Goal: Task Accomplishment & Management: Manage account settings

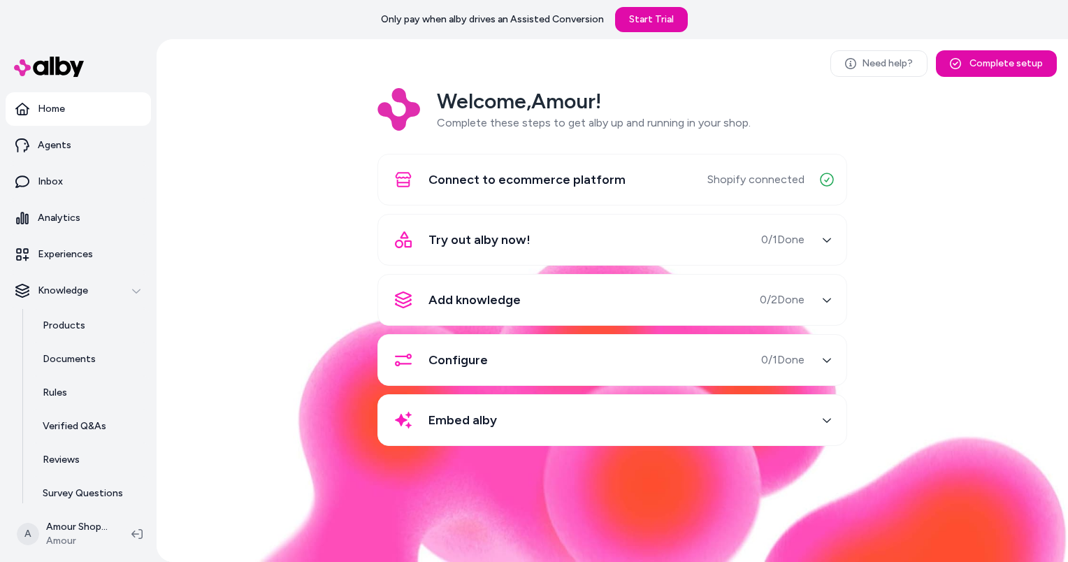
click at [447, 248] on span "Try out alby now!" at bounding box center [479, 240] width 102 height 20
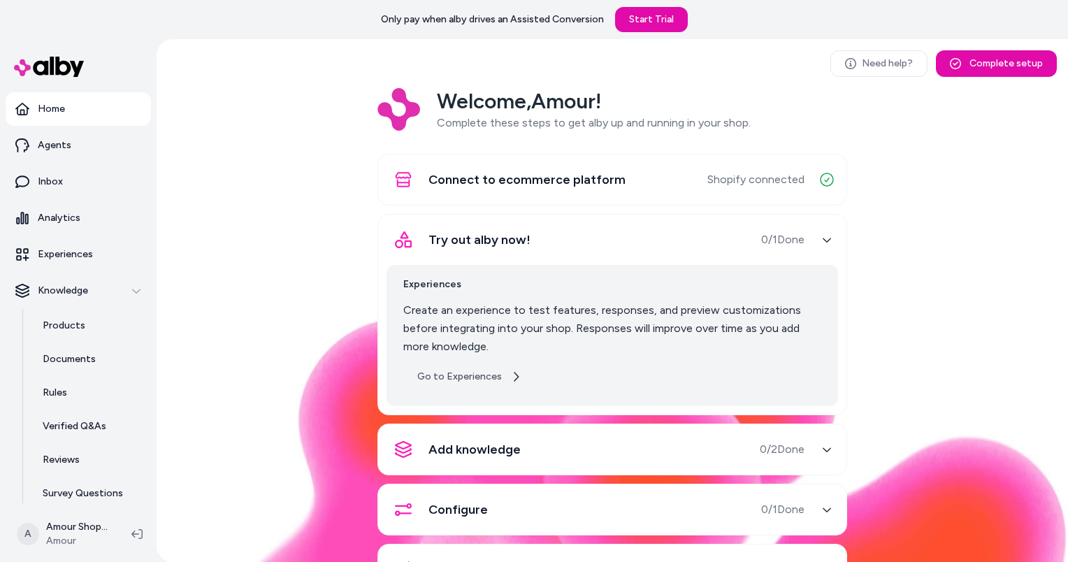
click at [456, 372] on link "Go to Experiences" at bounding box center [469, 376] width 132 height 25
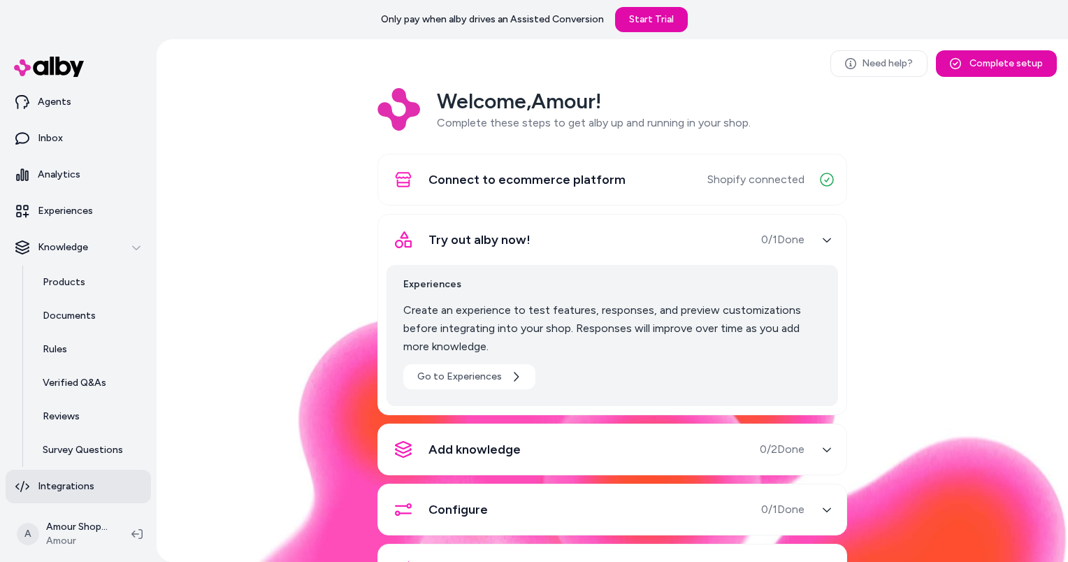
click at [77, 476] on link "Integrations" at bounding box center [78, 486] width 145 height 34
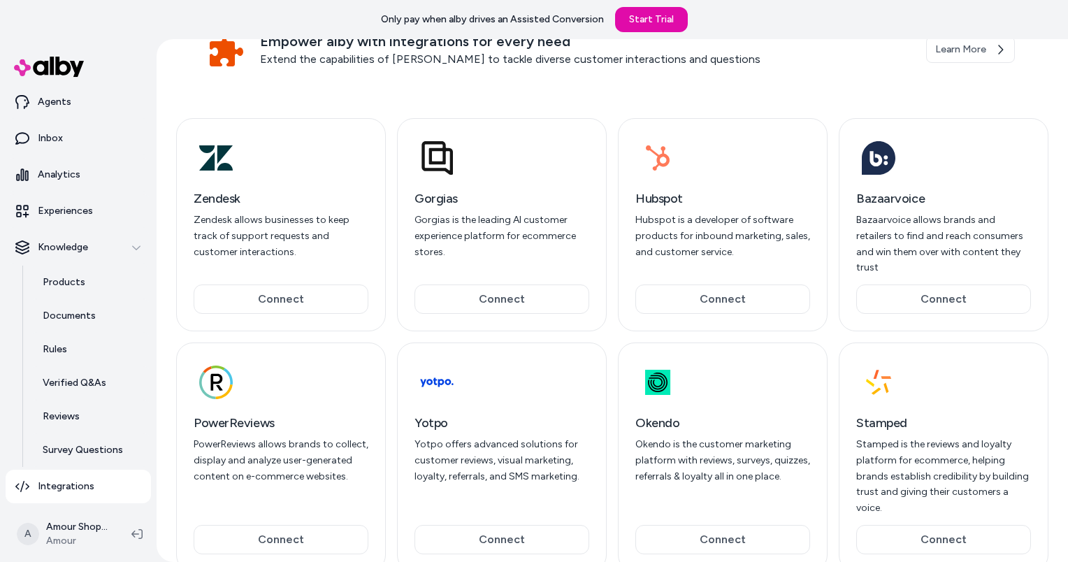
scroll to position [99, 0]
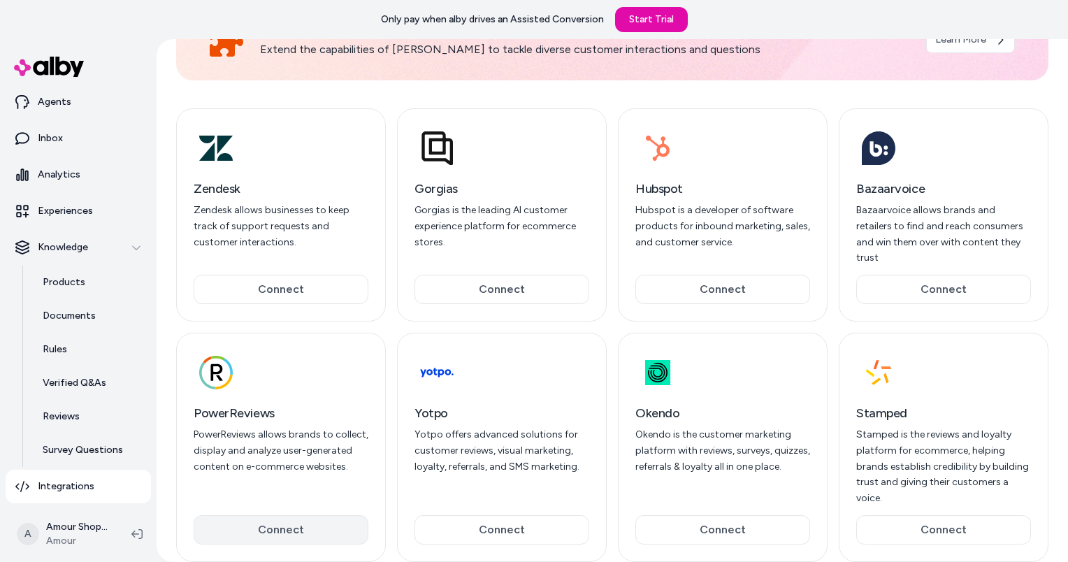
click at [330, 515] on button "Connect" at bounding box center [281, 529] width 175 height 29
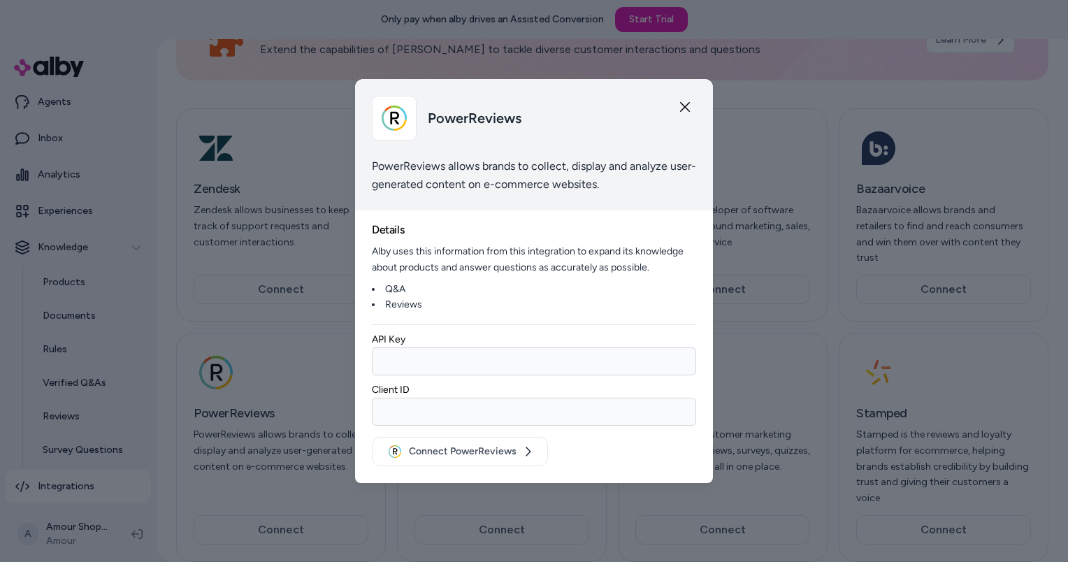
click at [446, 370] on input at bounding box center [534, 361] width 324 height 28
click at [481, 458] on button "Connect PowerReviews" at bounding box center [460, 451] width 176 height 29
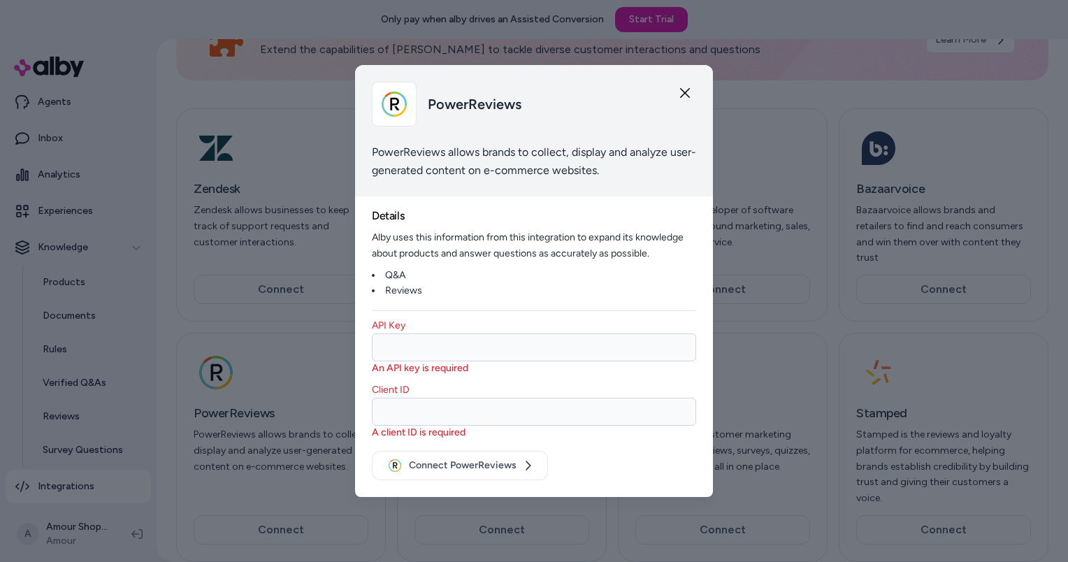
click at [687, 99] on div "PowerReviews" at bounding box center [534, 104] width 324 height 45
click at [687, 89] on icon "button" at bounding box center [685, 93] width 10 height 10
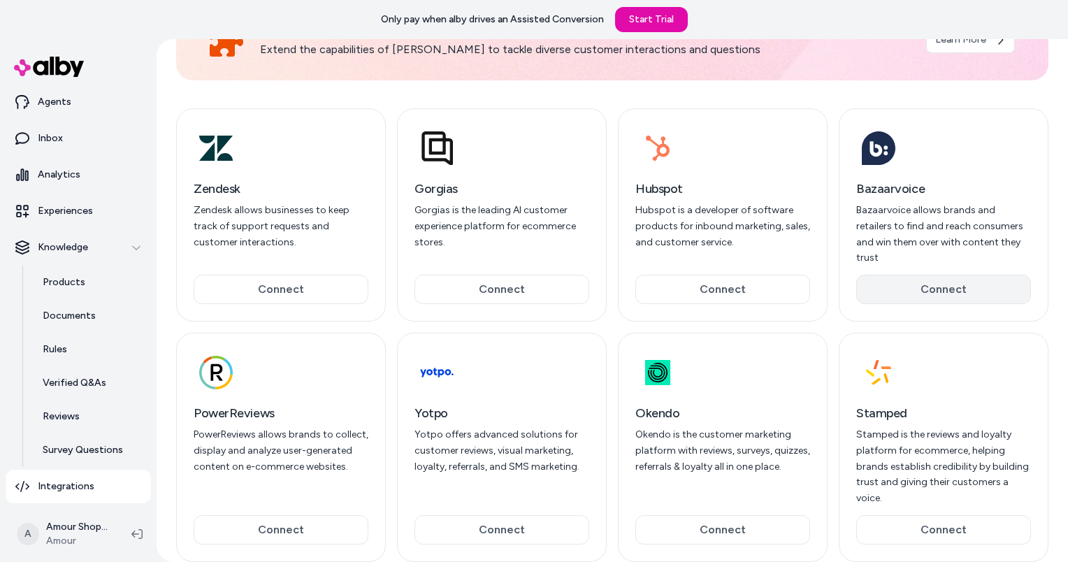
click at [873, 275] on button "Connect" at bounding box center [943, 289] width 175 height 29
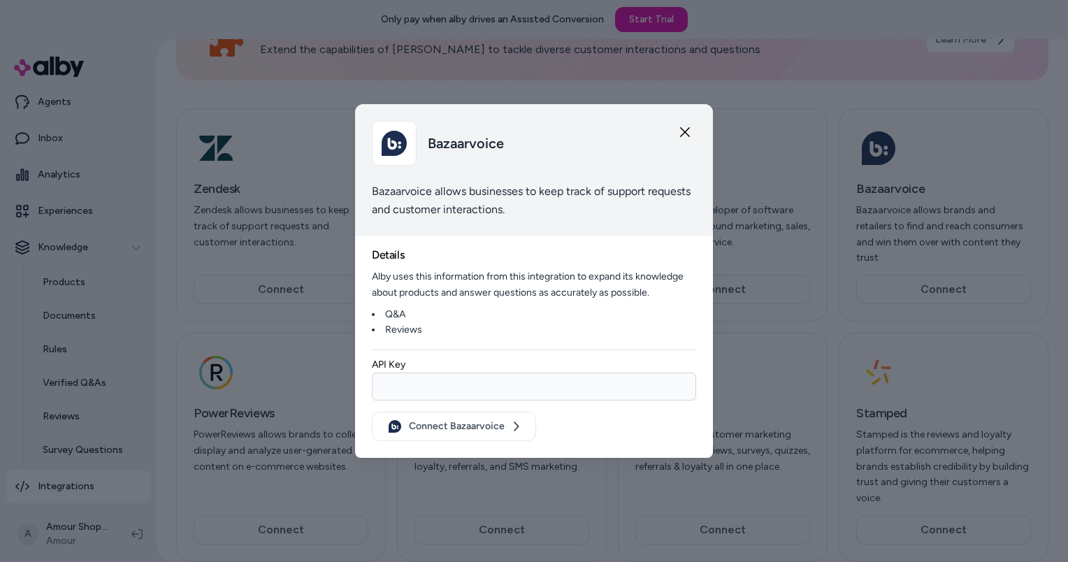
click at [509, 396] on input "API Key" at bounding box center [534, 386] width 324 height 28
click at [677, 134] on div "Bazaarvoice" at bounding box center [534, 143] width 324 height 45
click at [673, 131] on div "Bazaarvoice" at bounding box center [534, 143] width 324 height 45
click at [685, 131] on icon "button" at bounding box center [685, 132] width 10 height 10
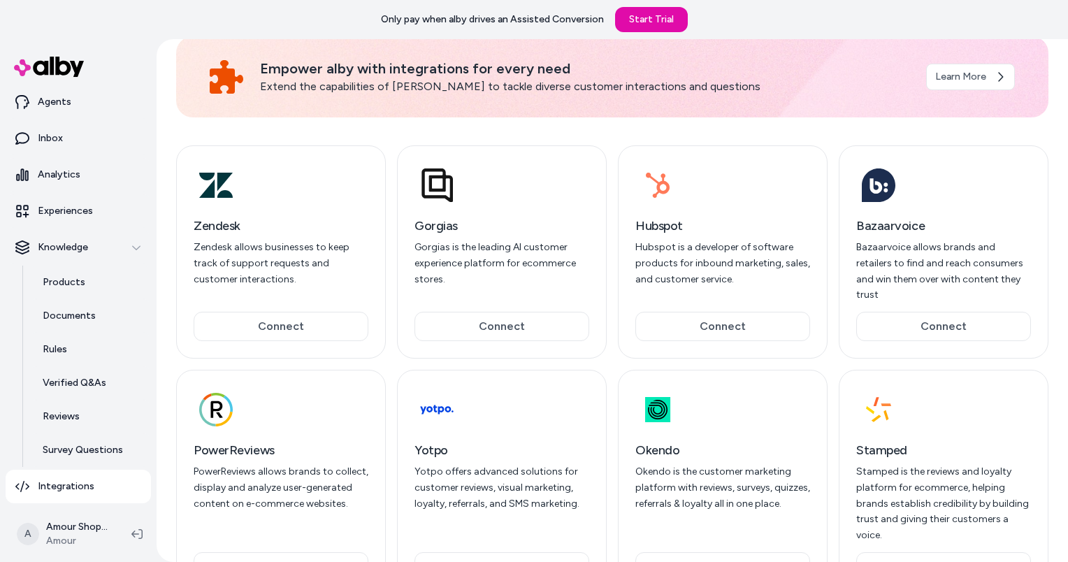
scroll to position [29, 0]
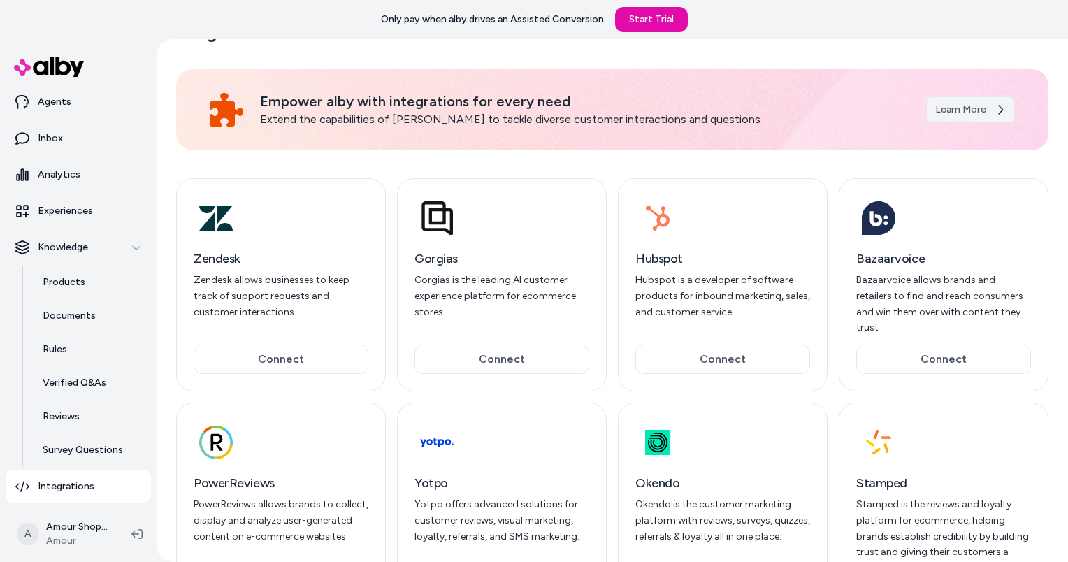
click at [969, 115] on link "Learn More" at bounding box center [970, 109] width 89 height 27
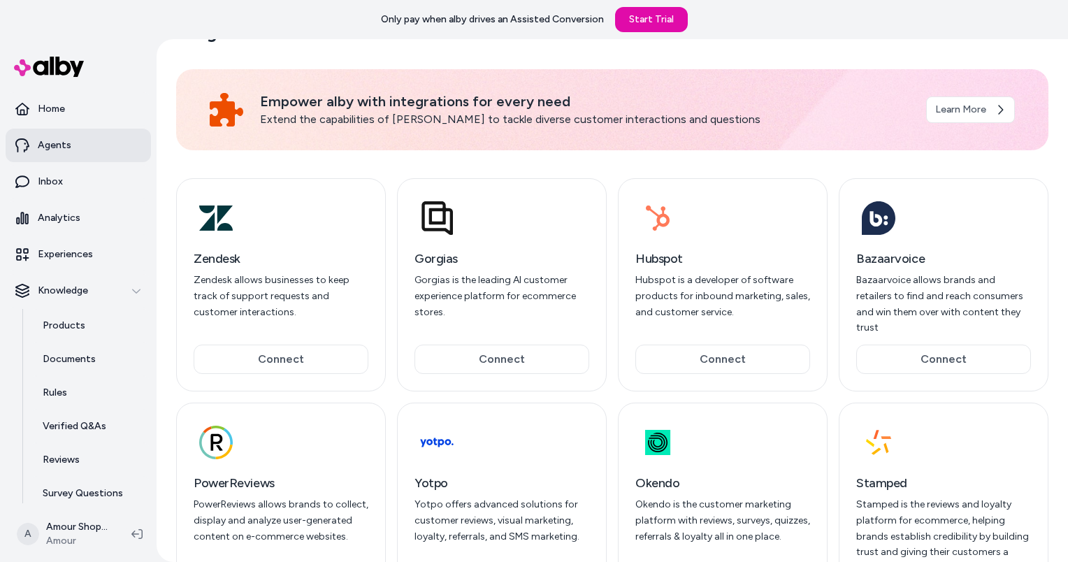
click at [86, 156] on link "Agents" at bounding box center [78, 146] width 145 height 34
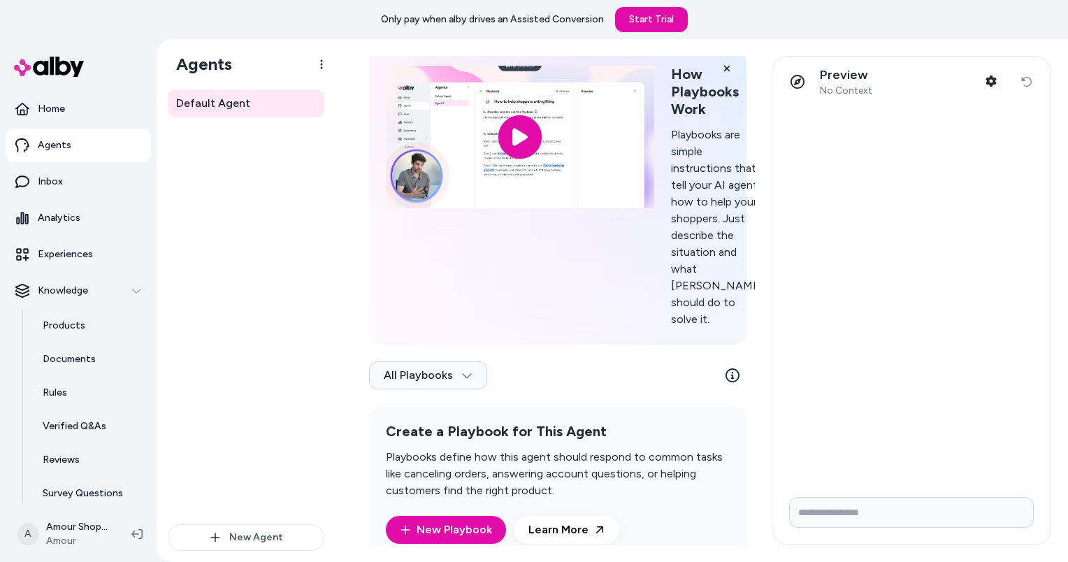
scroll to position [123, 0]
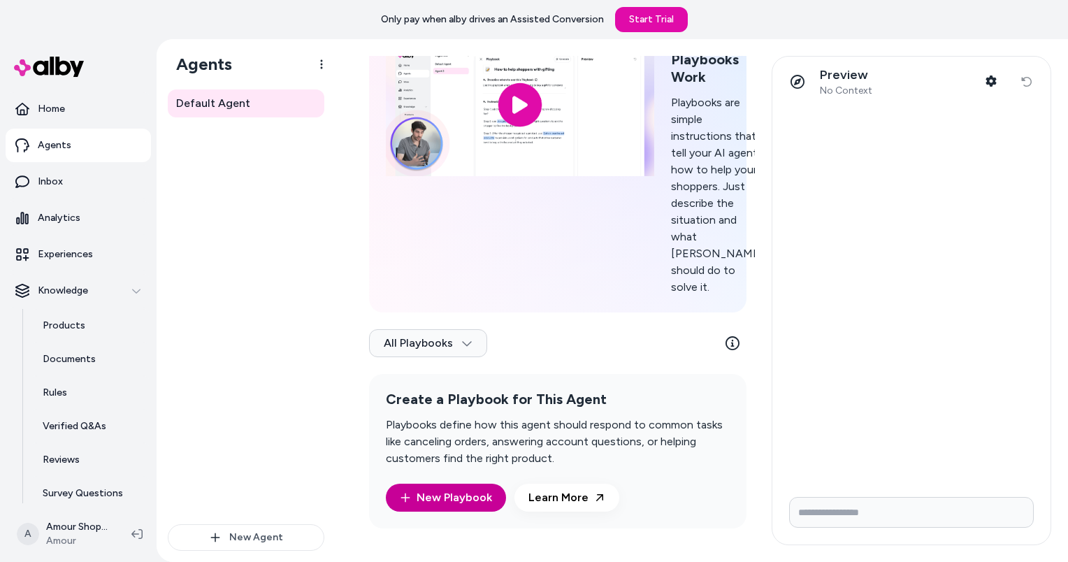
click at [469, 497] on link "New Playbook" at bounding box center [446, 497] width 120 height 28
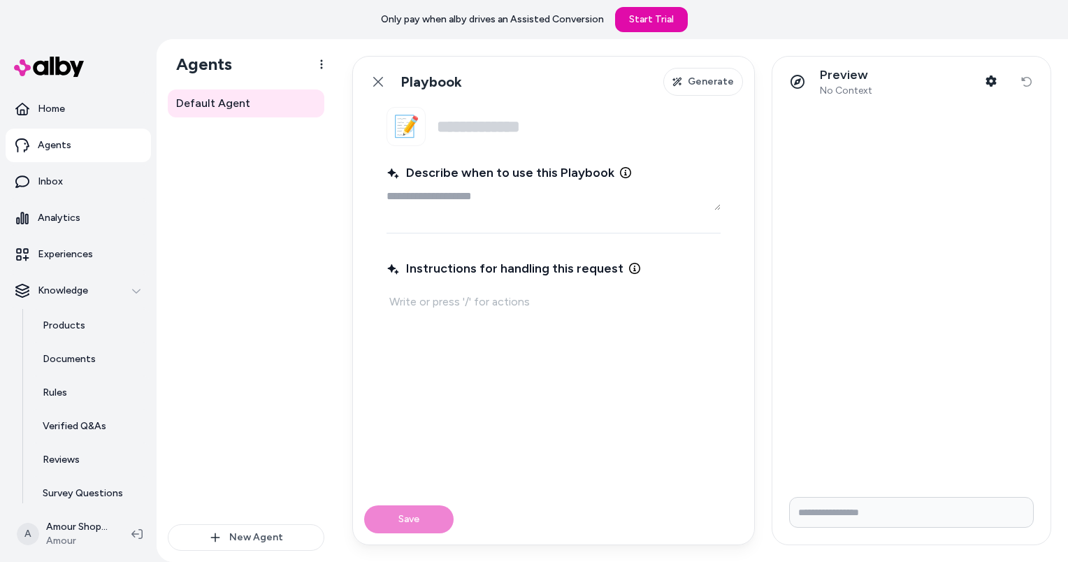
click at [426, 196] on textarea "Describe when to use this Playbook" at bounding box center [553, 196] width 334 height 28
type textarea "*"
click at [365, 73] on link "Back" at bounding box center [378, 82] width 28 height 28
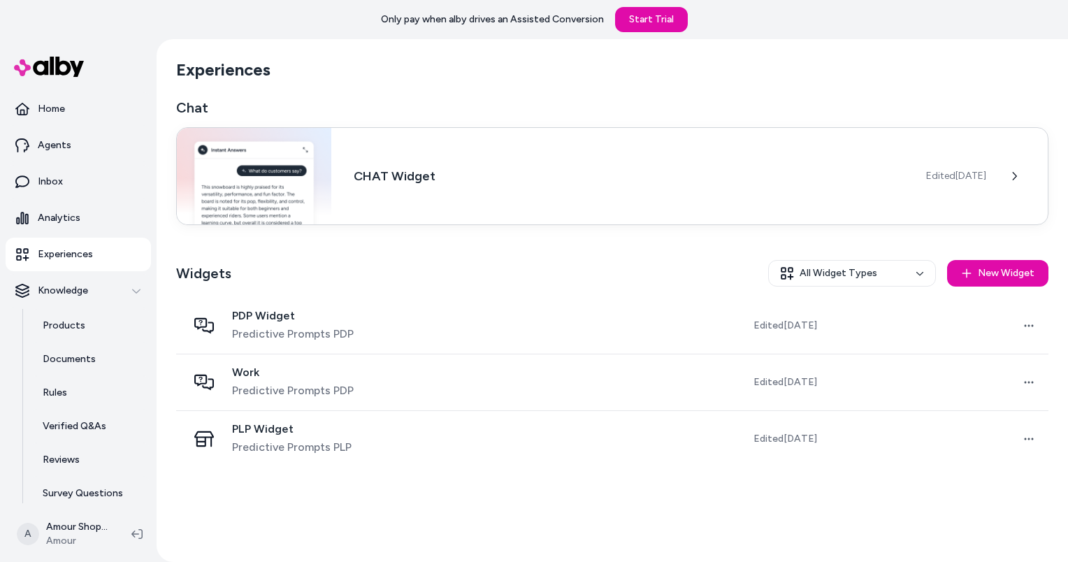
click at [673, 193] on div "CHAT Widget Edited Aug 11, 2025" at bounding box center [612, 176] width 872 height 98
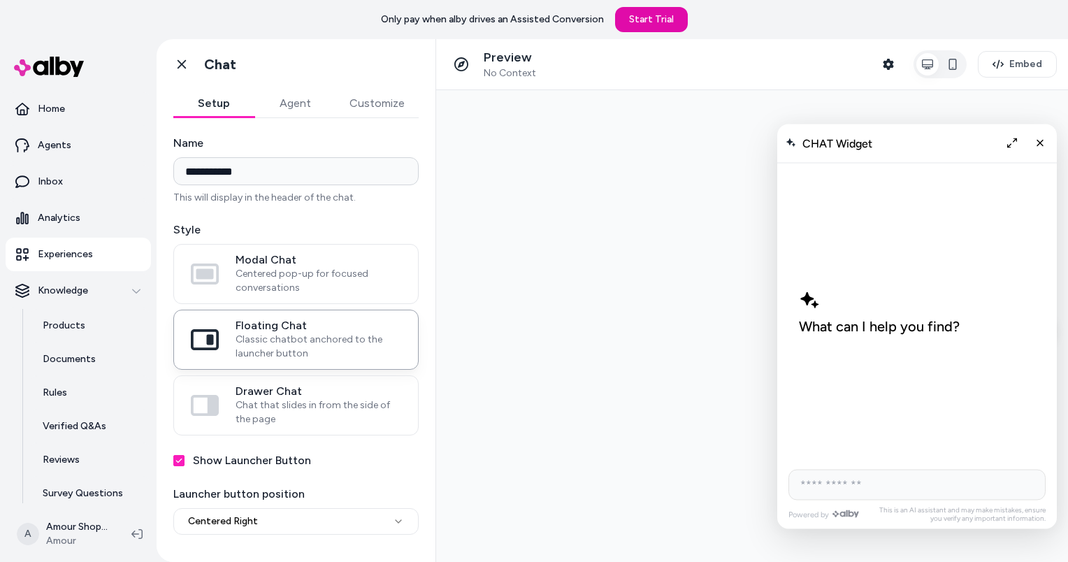
click at [300, 112] on button "Agent" at bounding box center [294, 103] width 81 height 28
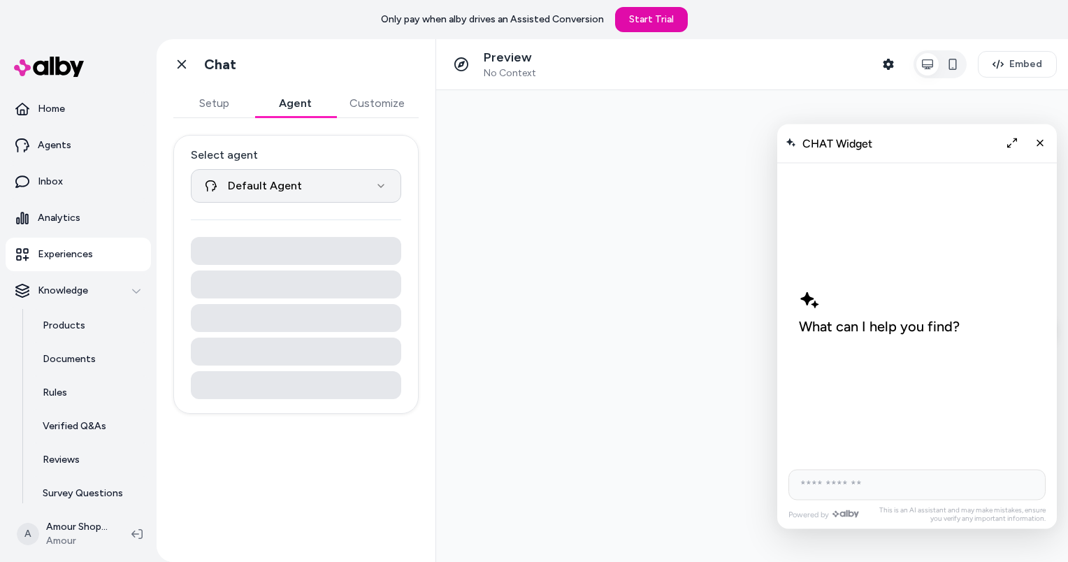
click at [309, 175] on html "**********" at bounding box center [534, 281] width 1068 height 562
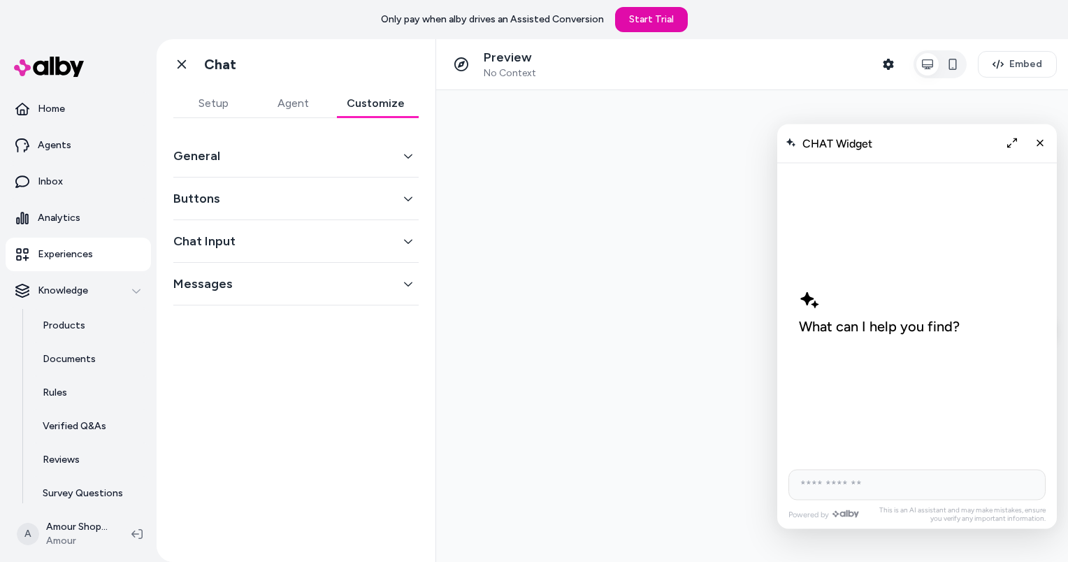
click at [371, 101] on button "Customize" at bounding box center [376, 103] width 86 height 28
click at [285, 159] on button "General" at bounding box center [295, 156] width 245 height 20
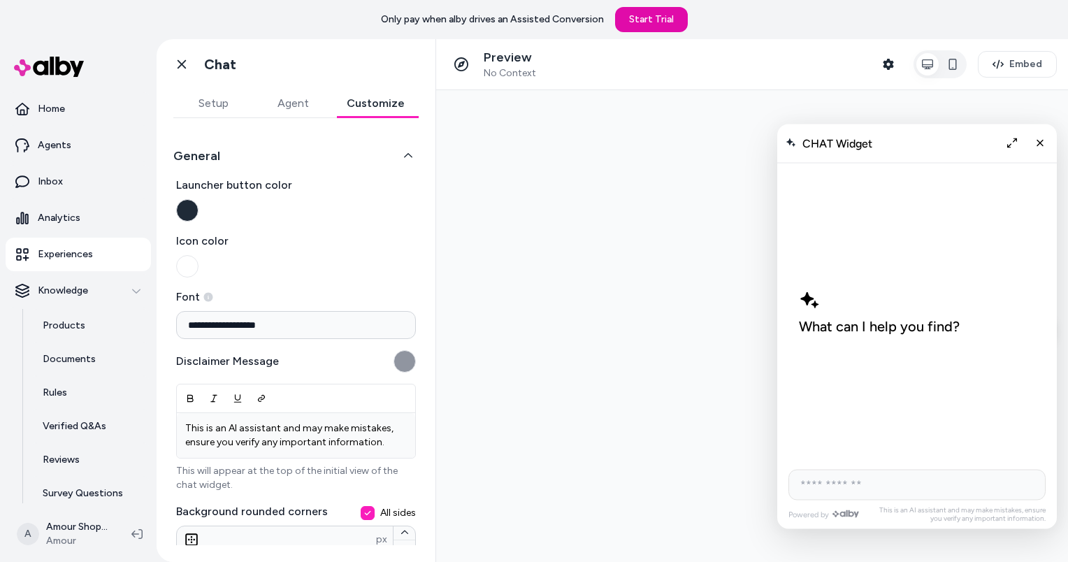
click at [260, 144] on div "**********" at bounding box center [295, 403] width 245 height 537
click at [259, 159] on button "General" at bounding box center [295, 156] width 245 height 20
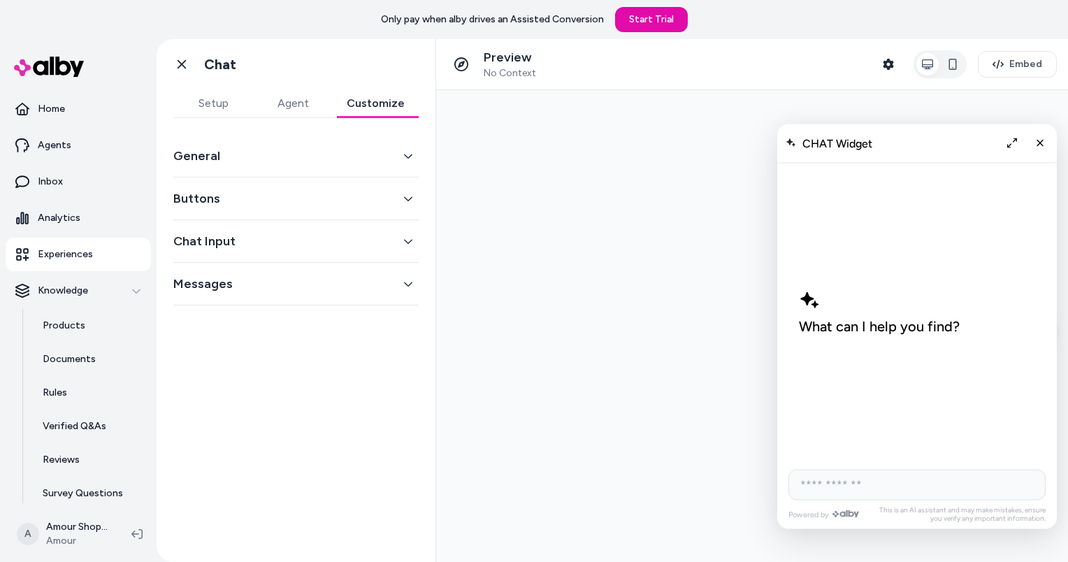
click at [257, 215] on div "Buttons" at bounding box center [295, 198] width 245 height 43
click at [249, 193] on button "Buttons" at bounding box center [295, 199] width 245 height 20
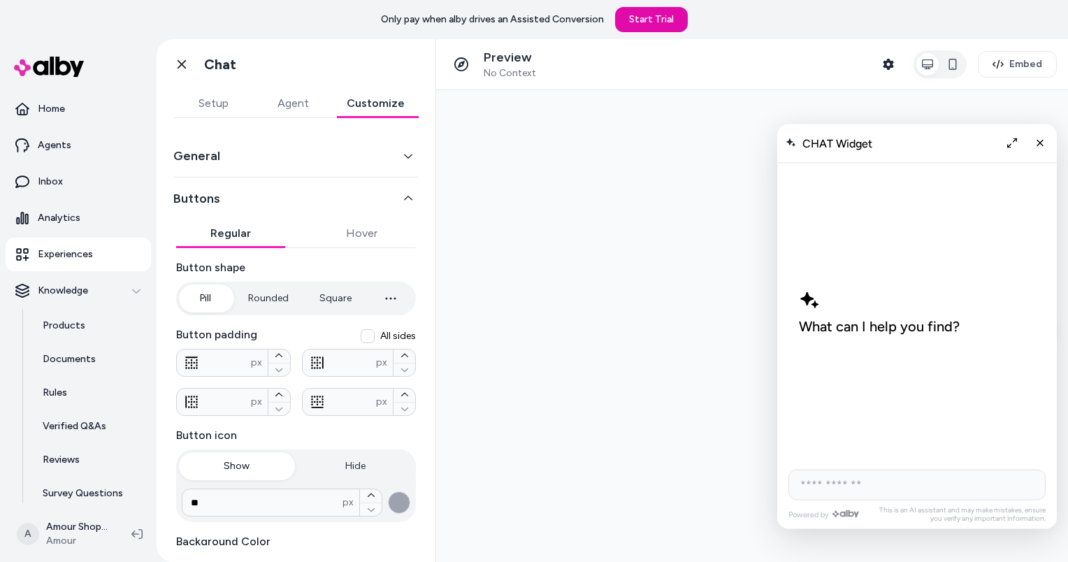
click at [249, 193] on button "Buttons" at bounding box center [295, 199] width 245 height 20
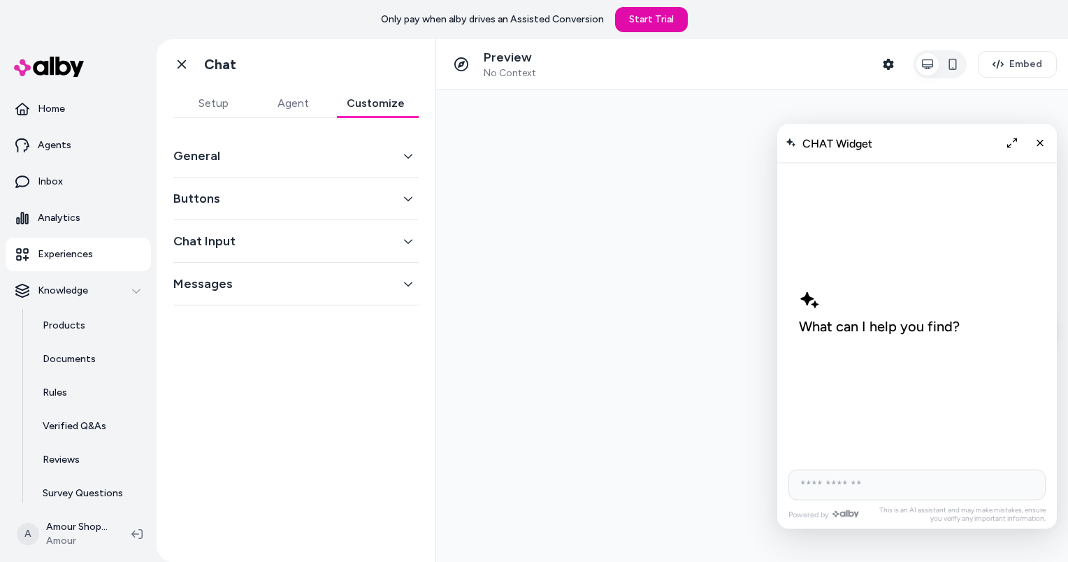
click at [239, 235] on button "Chat Input" at bounding box center [295, 241] width 245 height 20
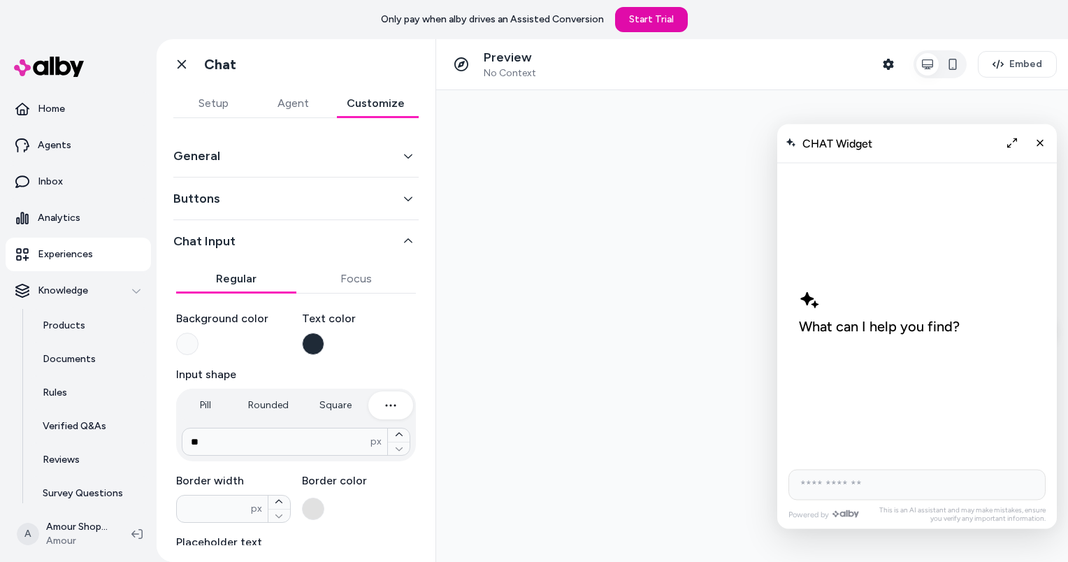
click at [238, 235] on button "Chat Input" at bounding box center [295, 241] width 245 height 20
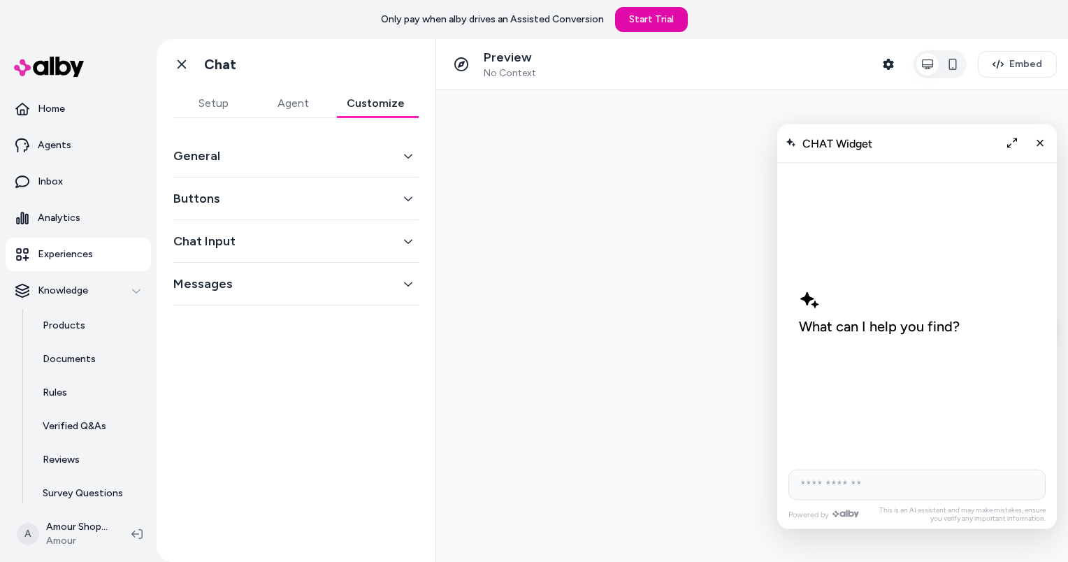
click at [238, 279] on button "Messages" at bounding box center [295, 284] width 245 height 20
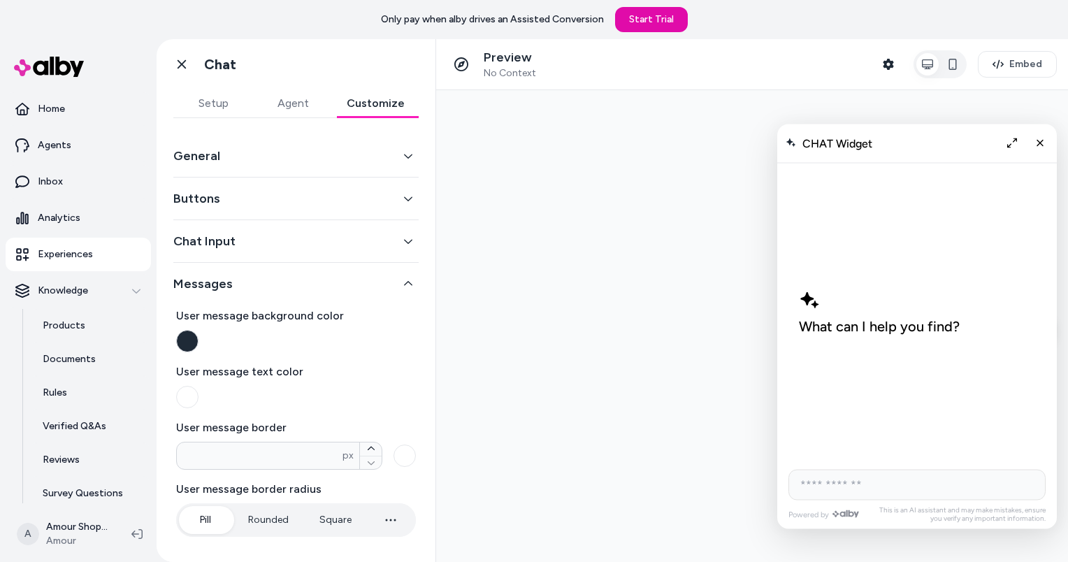
click at [238, 279] on button "Messages" at bounding box center [295, 284] width 245 height 20
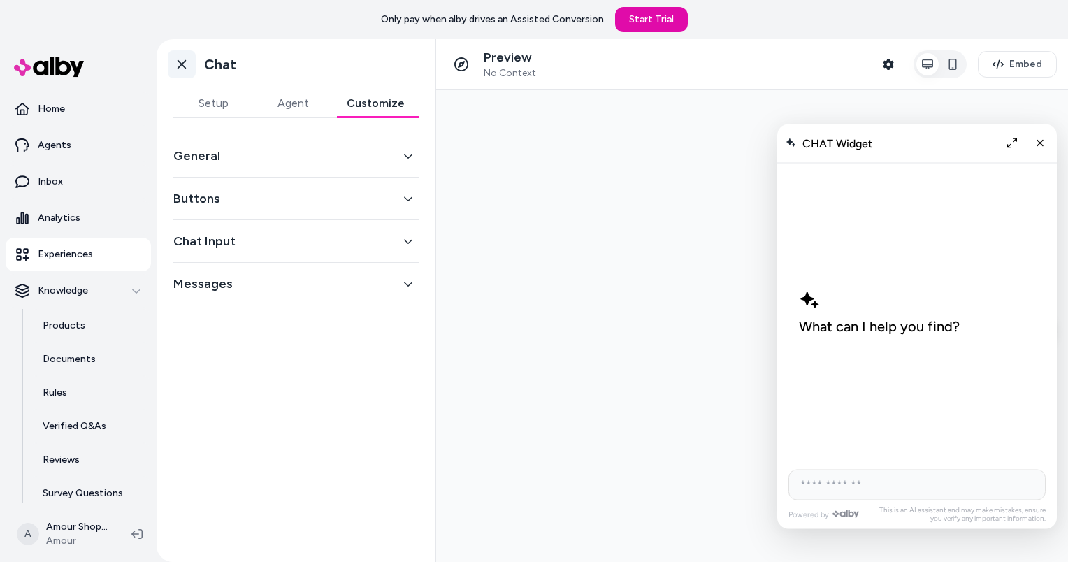
click at [188, 66] on icon at bounding box center [182, 64] width 14 height 14
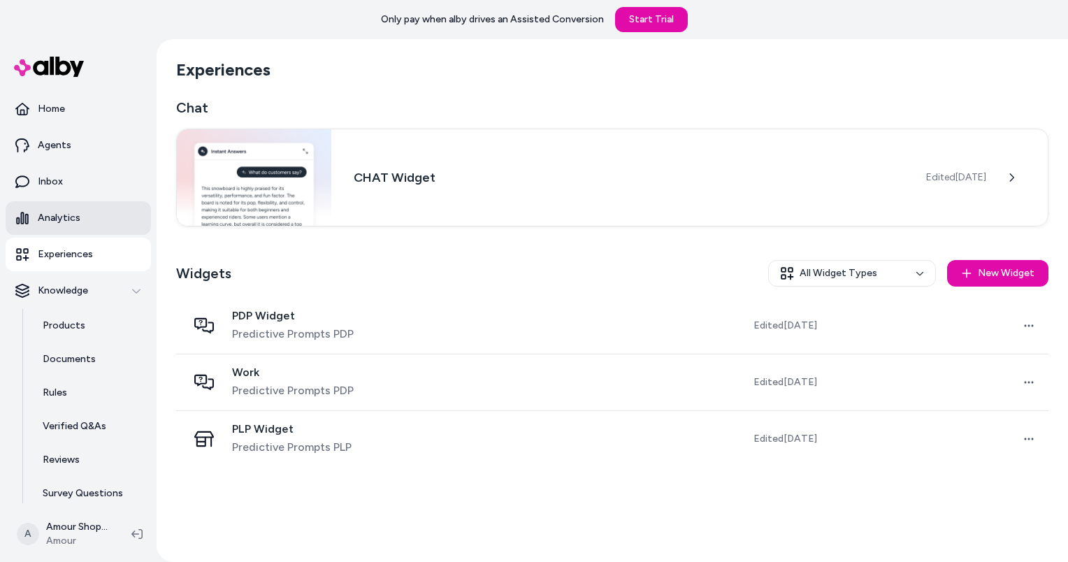
click at [39, 215] on p "Analytics" at bounding box center [59, 218] width 43 height 14
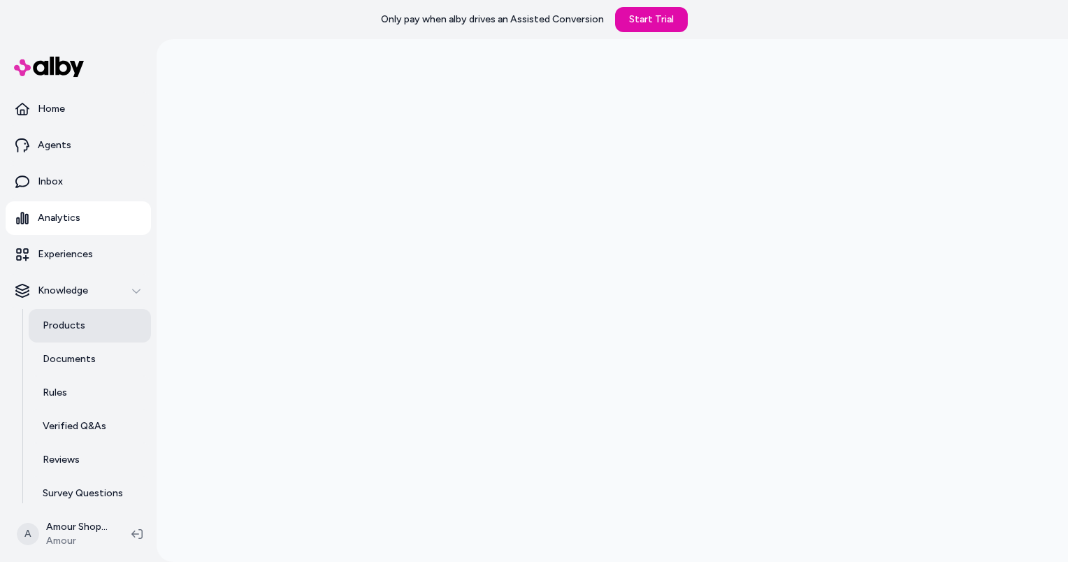
click at [74, 328] on p "Products" at bounding box center [64, 326] width 43 height 14
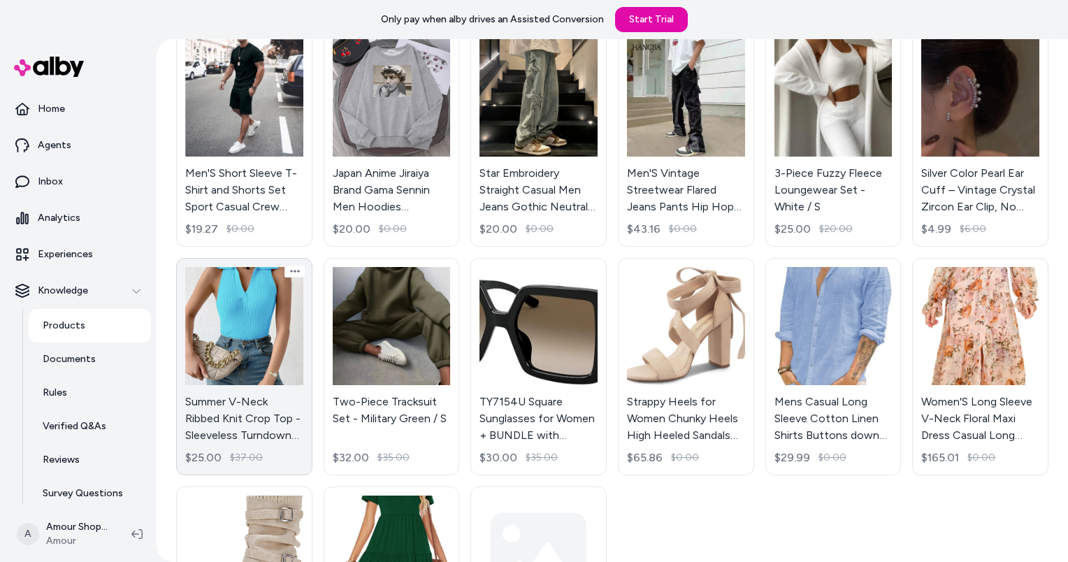
scroll to position [510, 0]
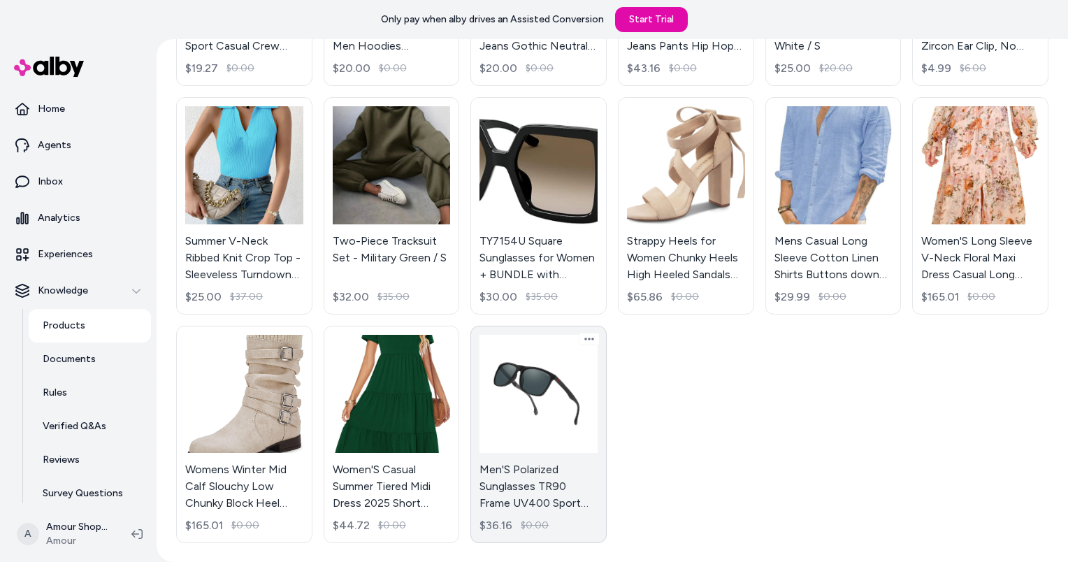
click at [516, 407] on link "Men'S Polarized Sunglasses TR90 Frame UV400 Sport Sunglasses - Black Frame+3Gra…" at bounding box center [538, 434] width 136 height 217
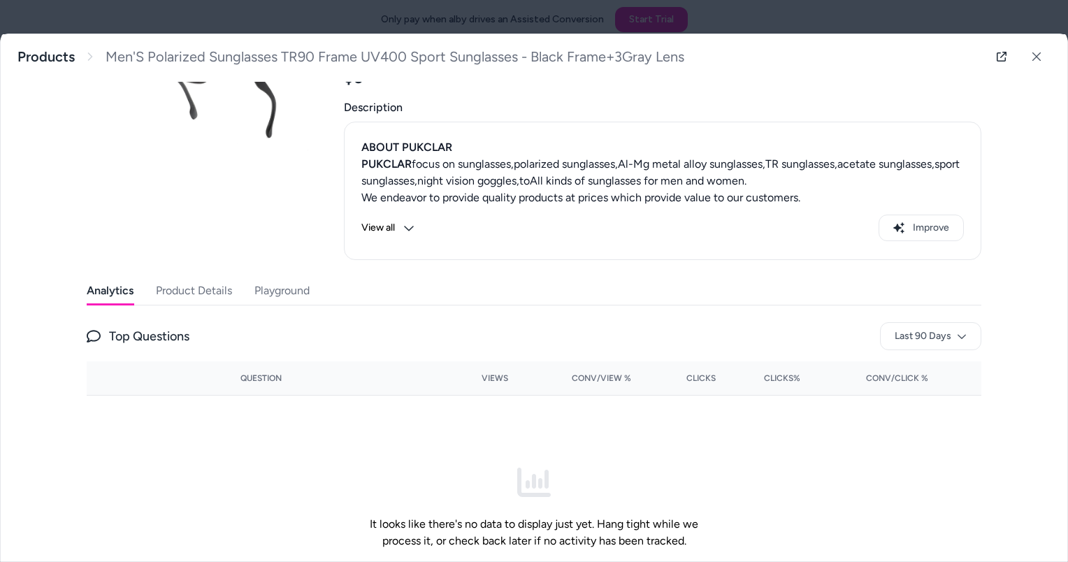
scroll to position [213, 0]
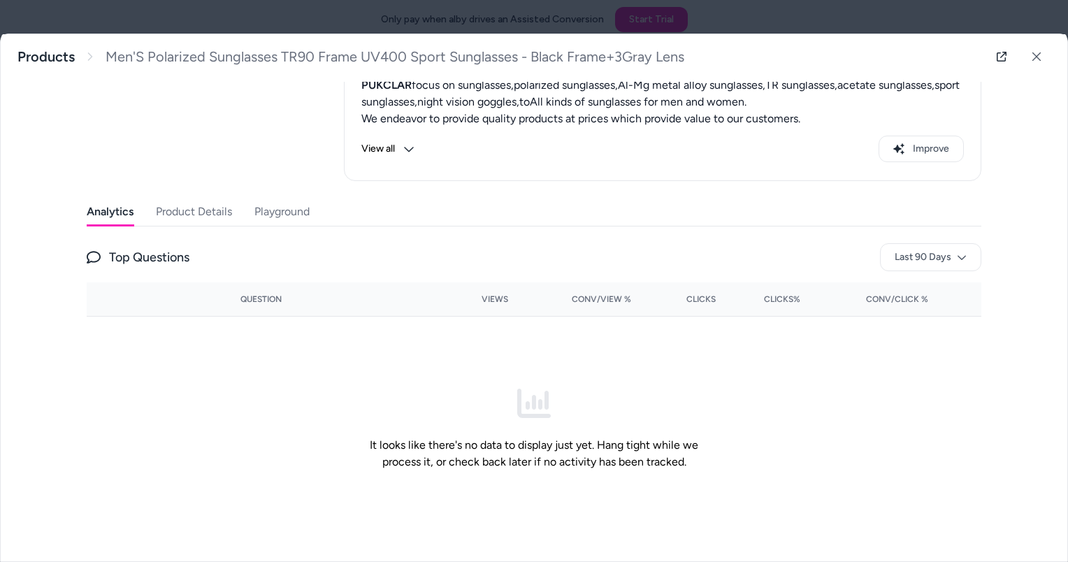
click at [112, 257] on span "Top Questions" at bounding box center [149, 257] width 80 height 20
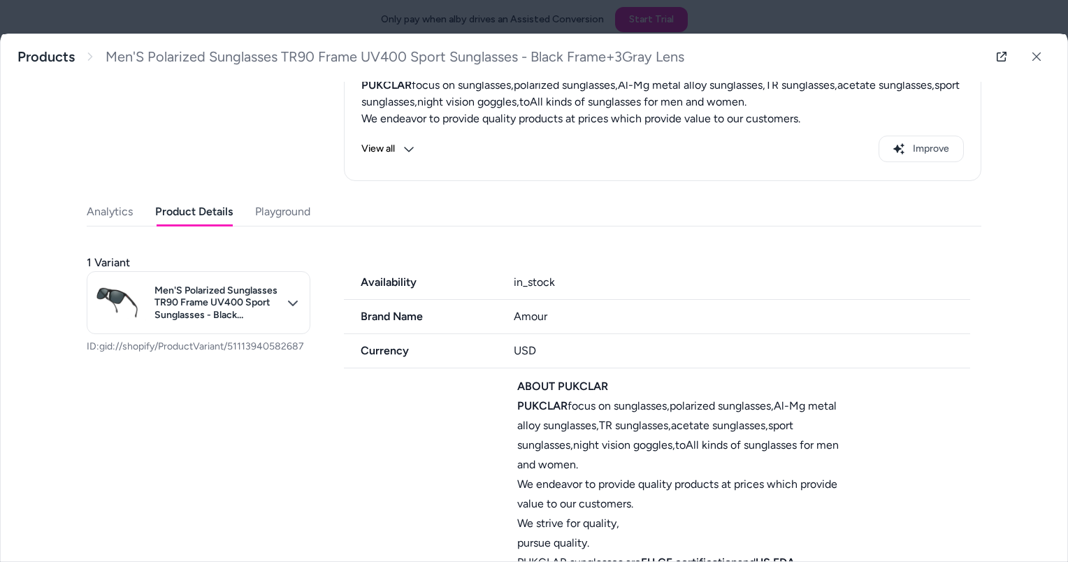
scroll to position [0, 0]
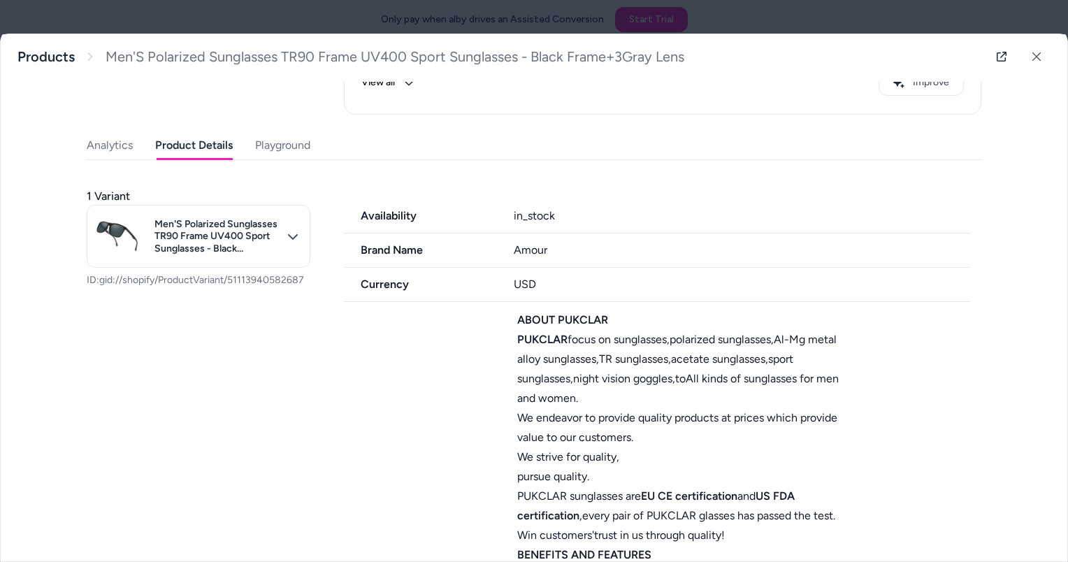
scroll to position [196, 0]
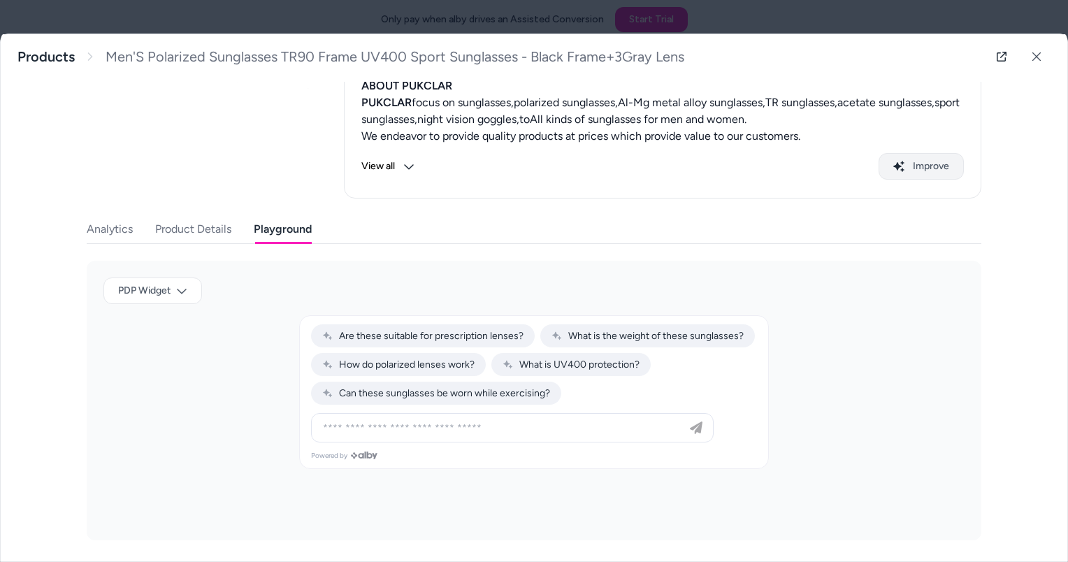
click at [915, 161] on button "Improve" at bounding box center [920, 166] width 85 height 27
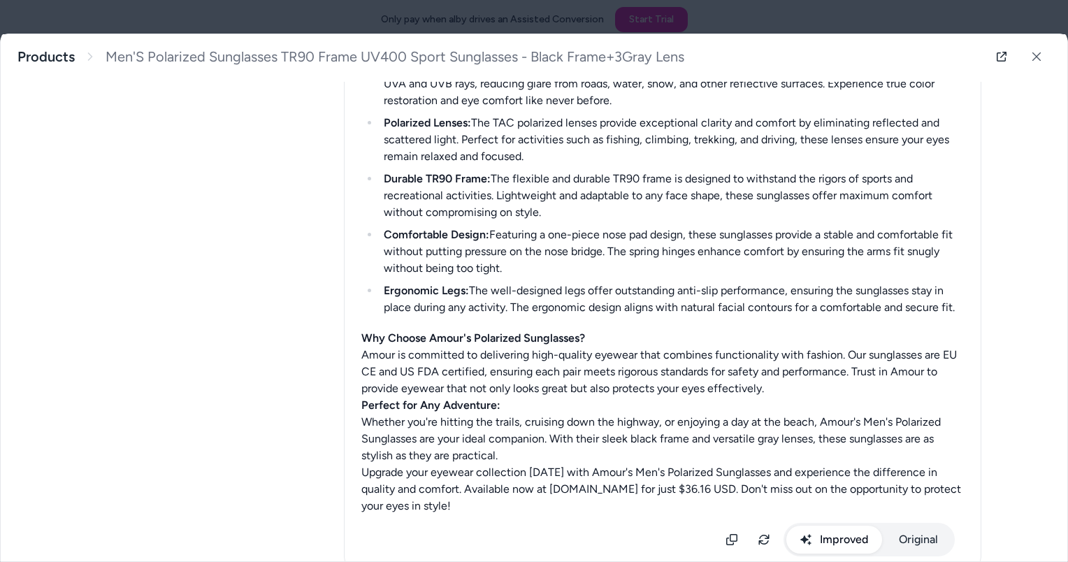
scroll to position [405, 0]
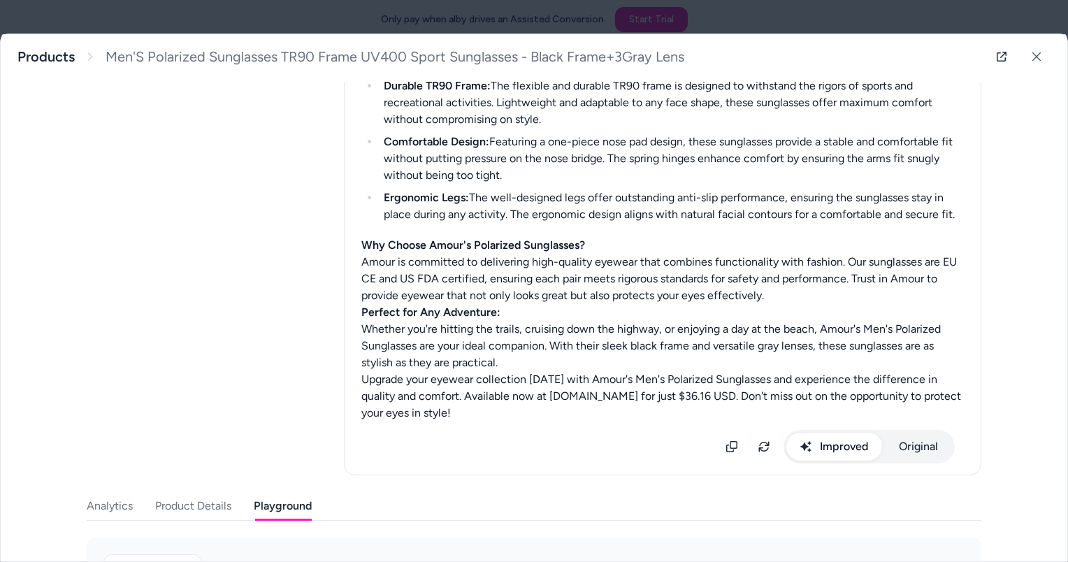
click at [855, 442] on button "Improved" at bounding box center [834, 446] width 96 height 28
click at [1028, 50] on button at bounding box center [1036, 57] width 28 height 28
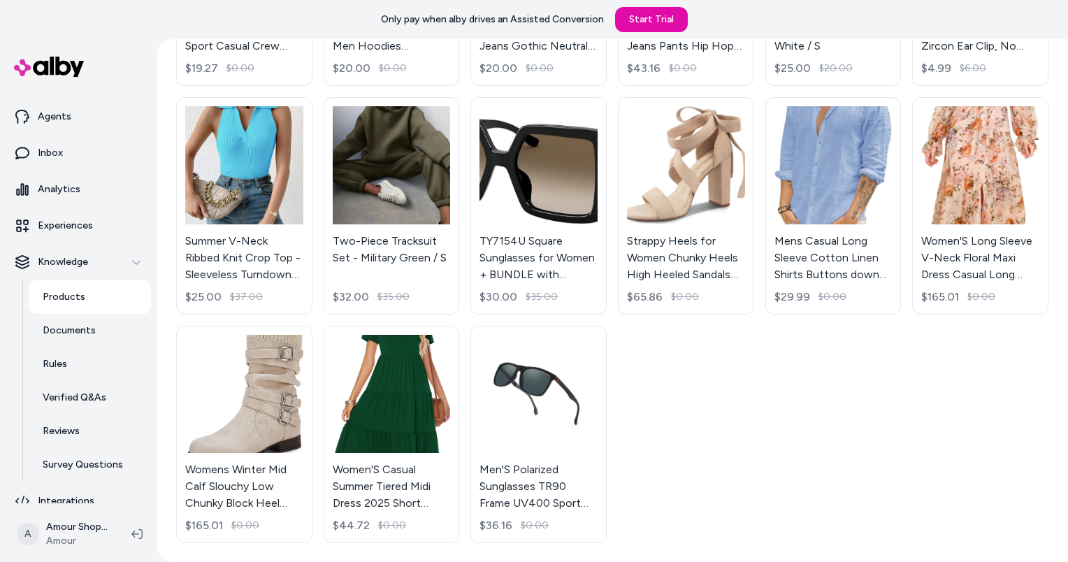
scroll to position [43, 0]
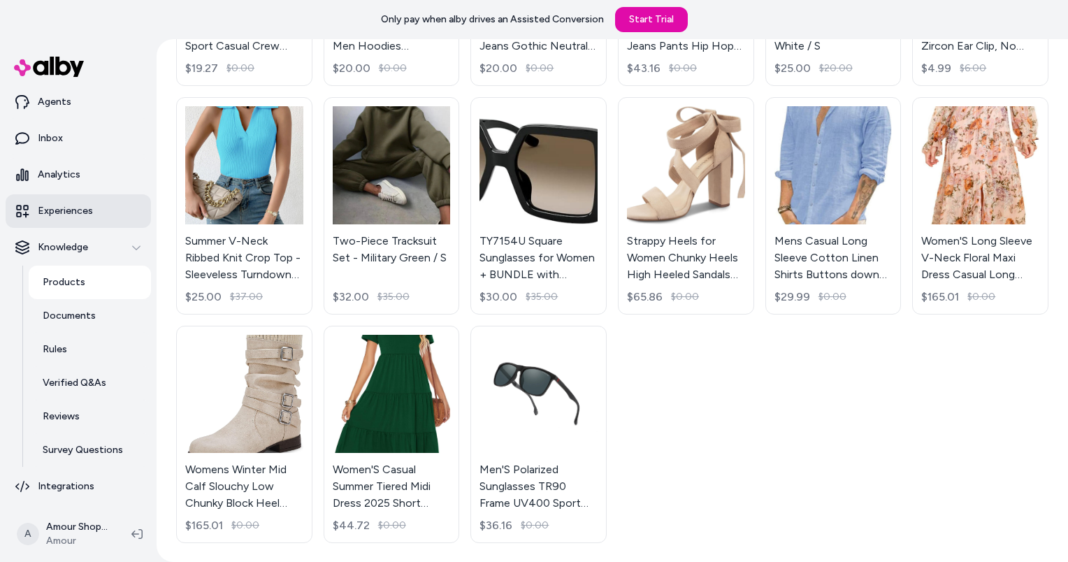
click at [89, 220] on link "Experiences" at bounding box center [78, 211] width 145 height 34
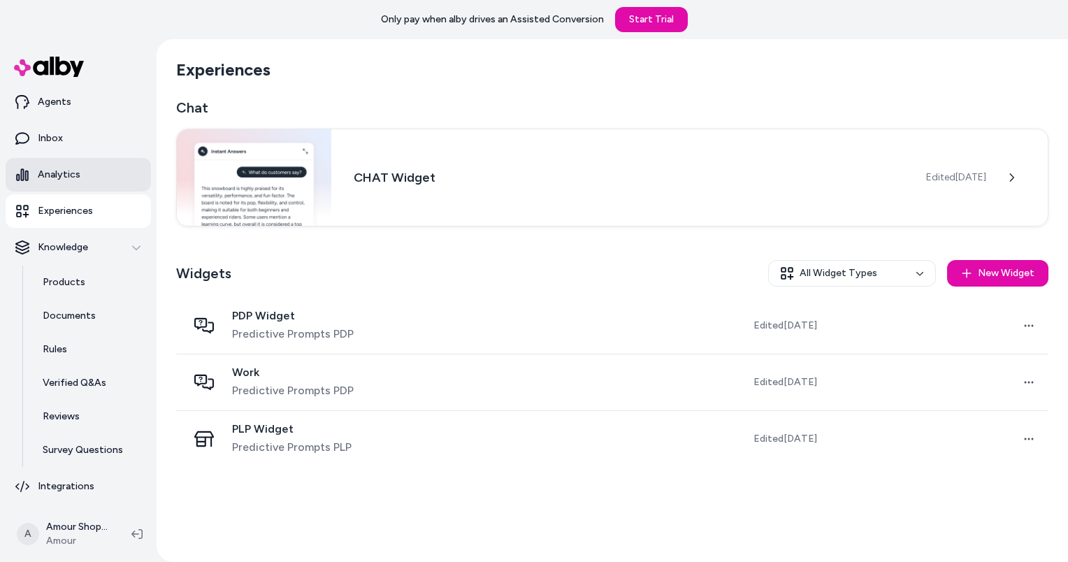
click at [83, 184] on link "Analytics" at bounding box center [78, 175] width 145 height 34
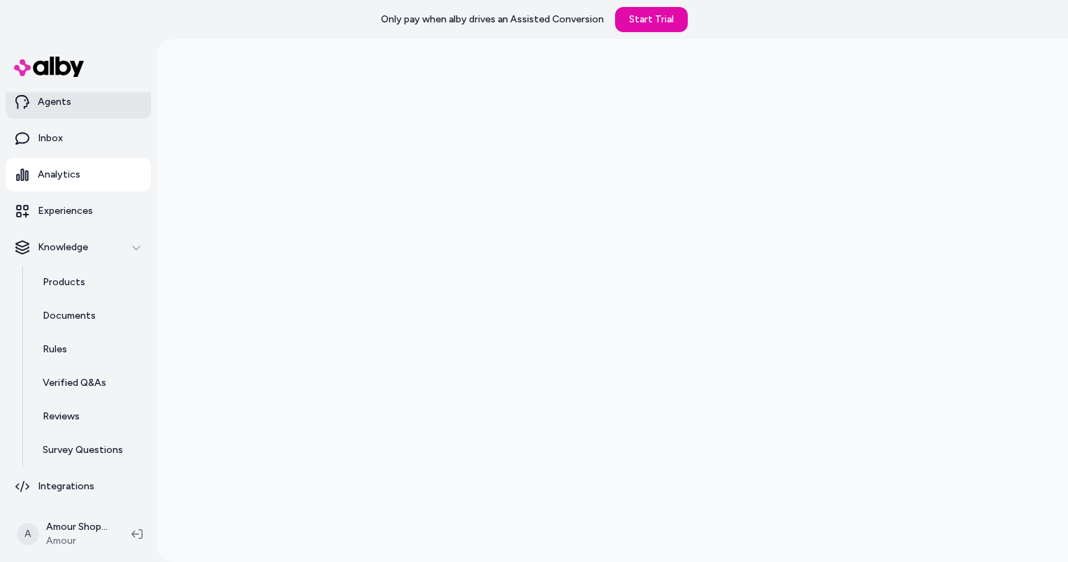
click at [88, 105] on link "Agents" at bounding box center [78, 102] width 145 height 34
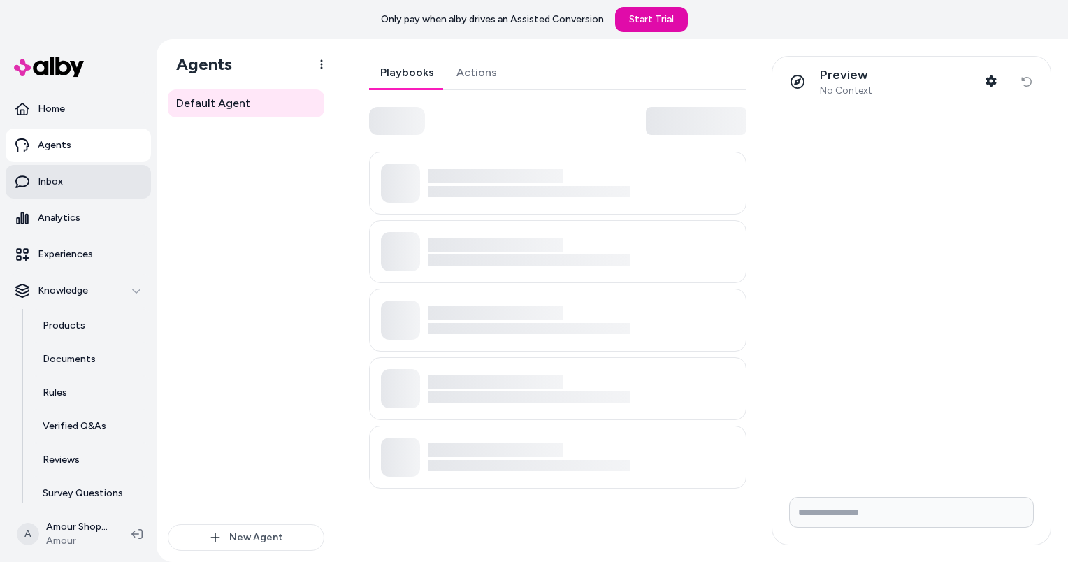
click at [80, 191] on link "Inbox" at bounding box center [78, 182] width 145 height 34
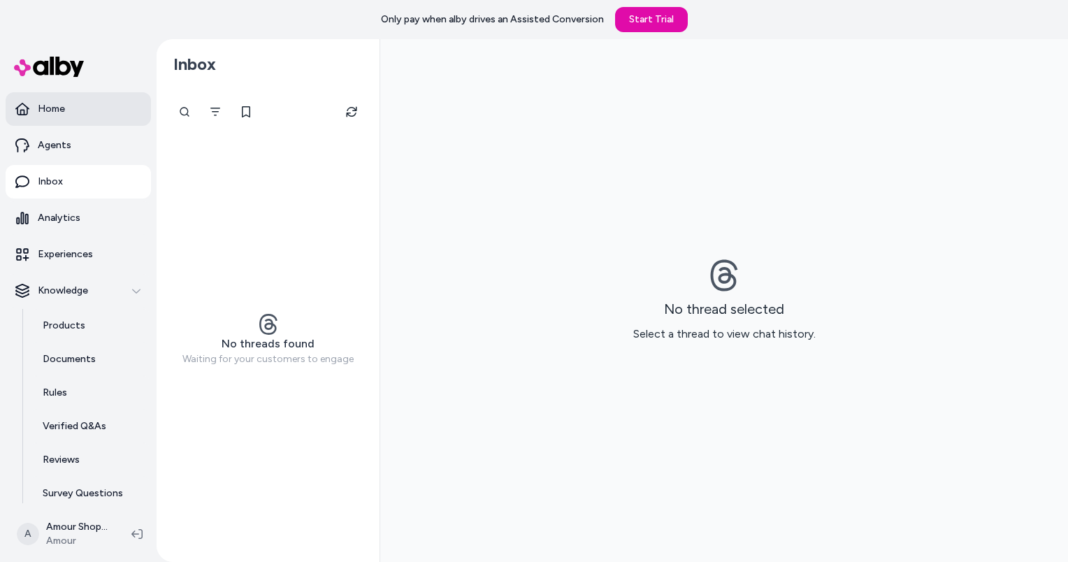
click at [94, 101] on link "Home" at bounding box center [78, 109] width 145 height 34
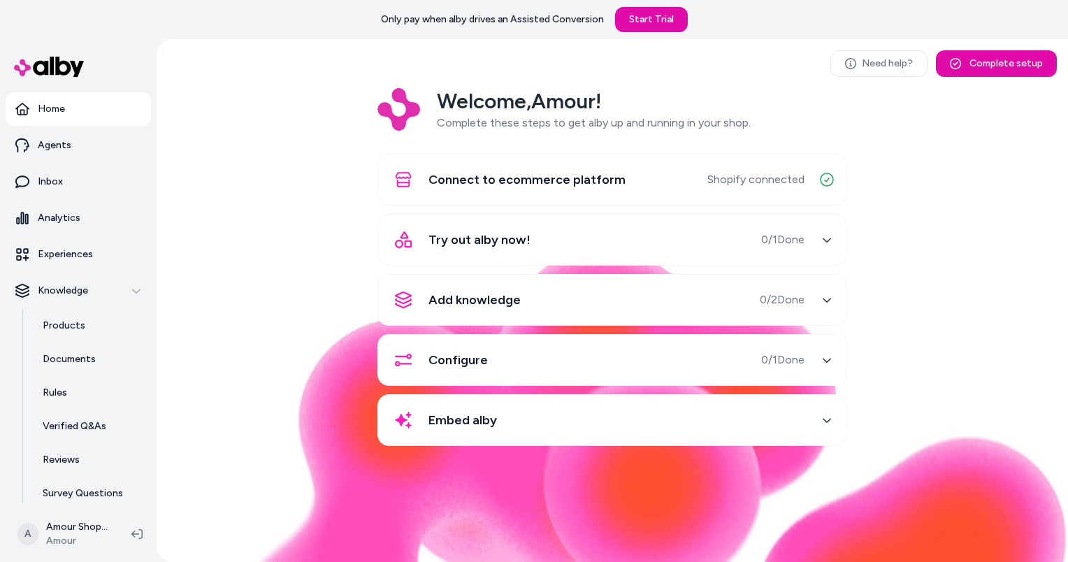
click at [94, 101] on link "Home" at bounding box center [78, 109] width 145 height 34
click at [668, 306] on div "Add knowledge 0 / 2 Done" at bounding box center [595, 300] width 418 height 34
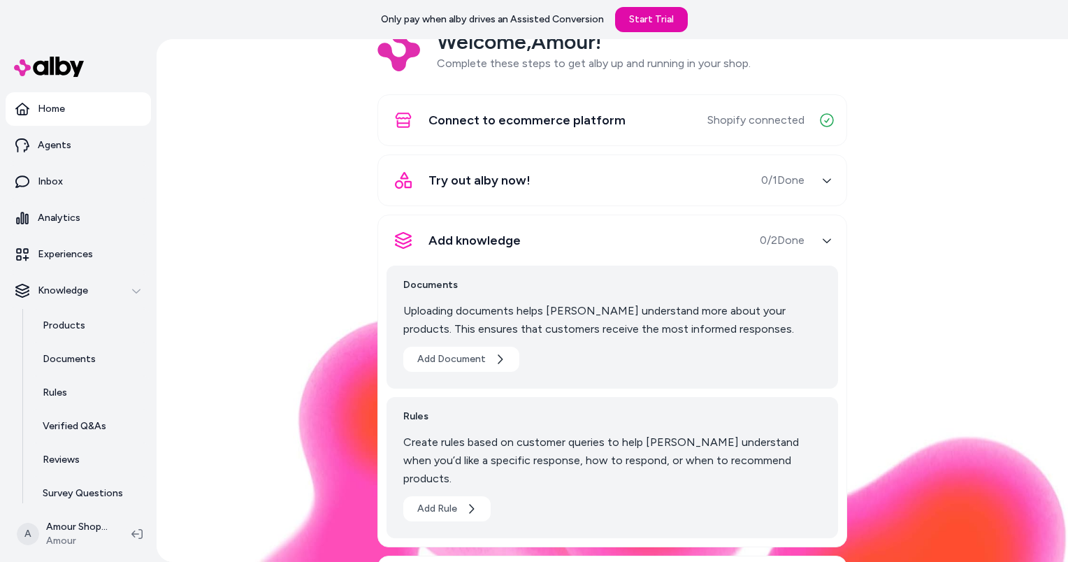
scroll to position [140, 0]
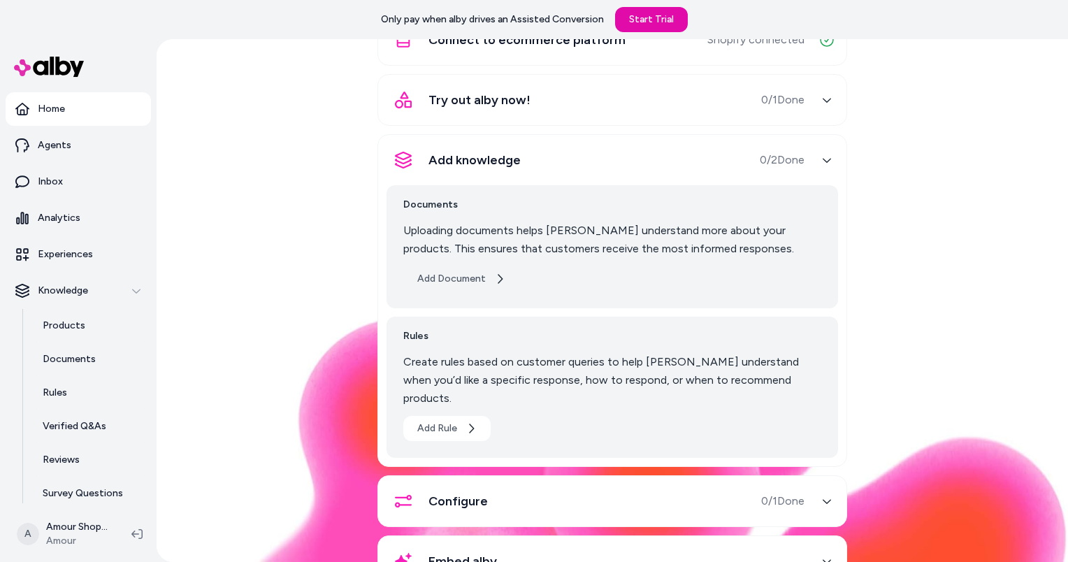
click at [471, 277] on button "Add Document" at bounding box center [461, 278] width 116 height 25
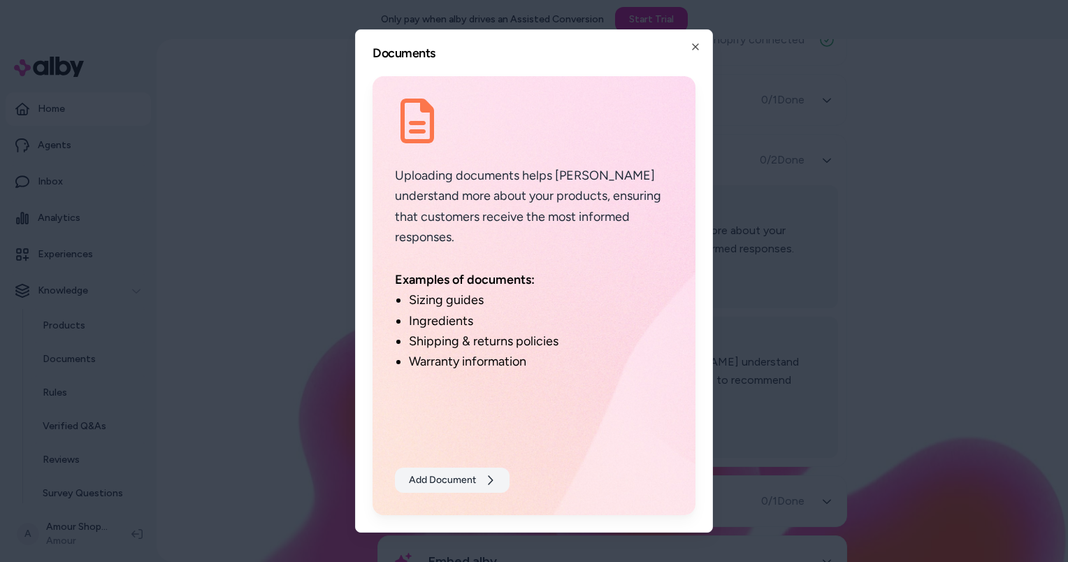
click at [493, 485] on icon at bounding box center [489, 479] width 11 height 11
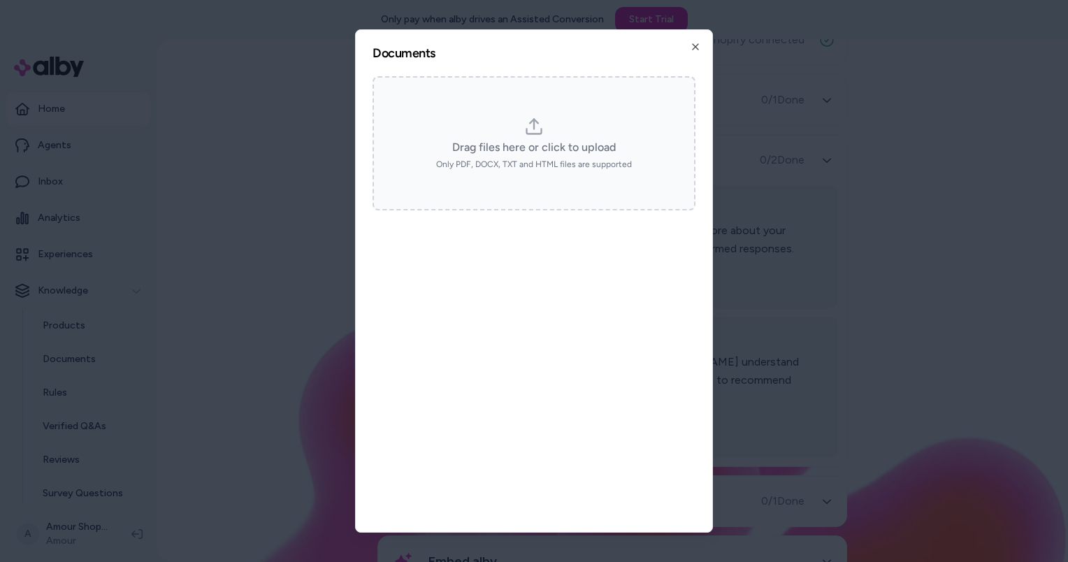
click at [537, 188] on div "Drag files here or click to upload Only PDF, DOCX, TXT and HTML files are suppo…" at bounding box center [533, 143] width 323 height 134
click at [686, 38] on div "Documents Drag files here or click to upload Only PDF, DOCX, TXT and HTML files…" at bounding box center [534, 280] width 358 height 503
click at [697, 50] on icon "button" at bounding box center [695, 46] width 11 height 11
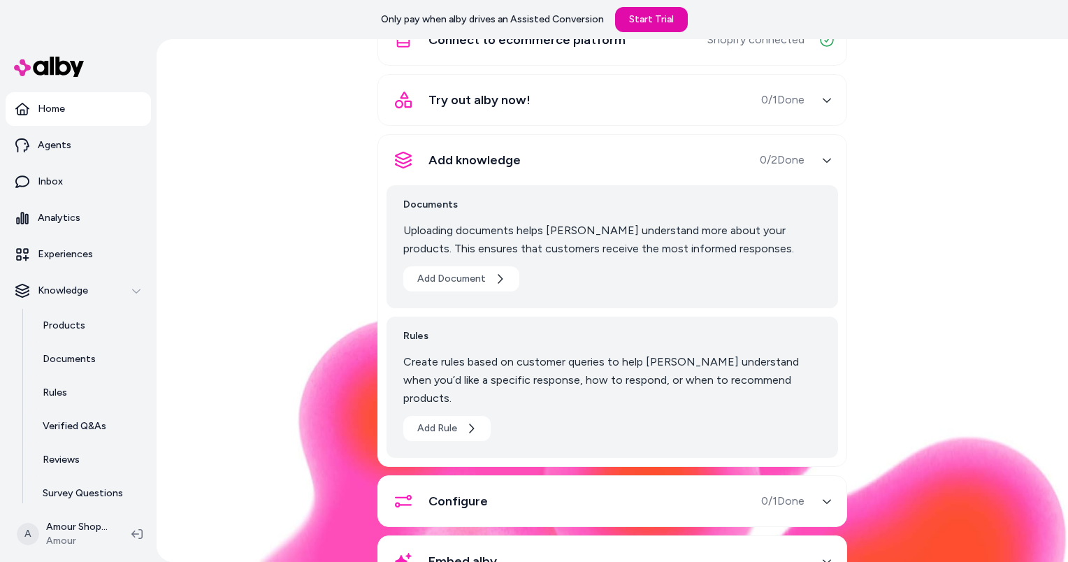
scroll to position [175, 0]
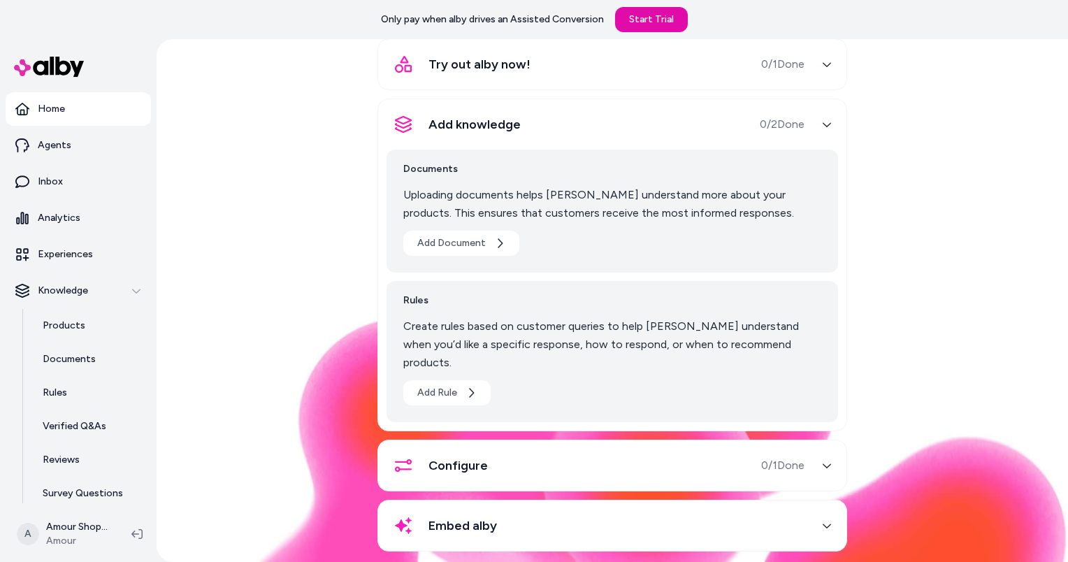
click at [511, 462] on div "Configure 0 / 1 Done" at bounding box center [611, 465] width 469 height 52
click at [808, 449] on button "Configure 0 / 1 Done" at bounding box center [611, 466] width 451 height 34
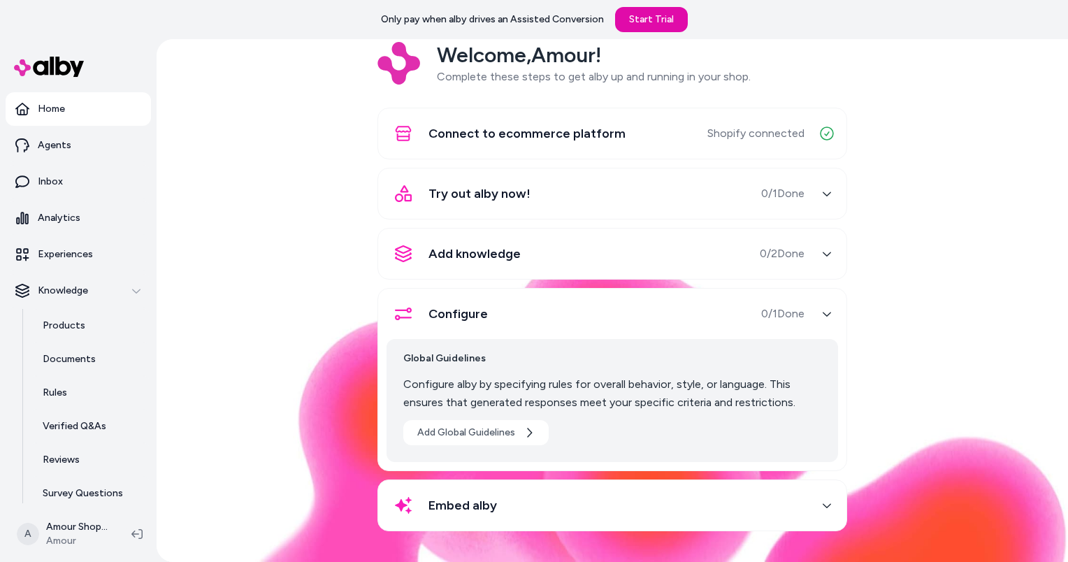
scroll to position [44, 0]
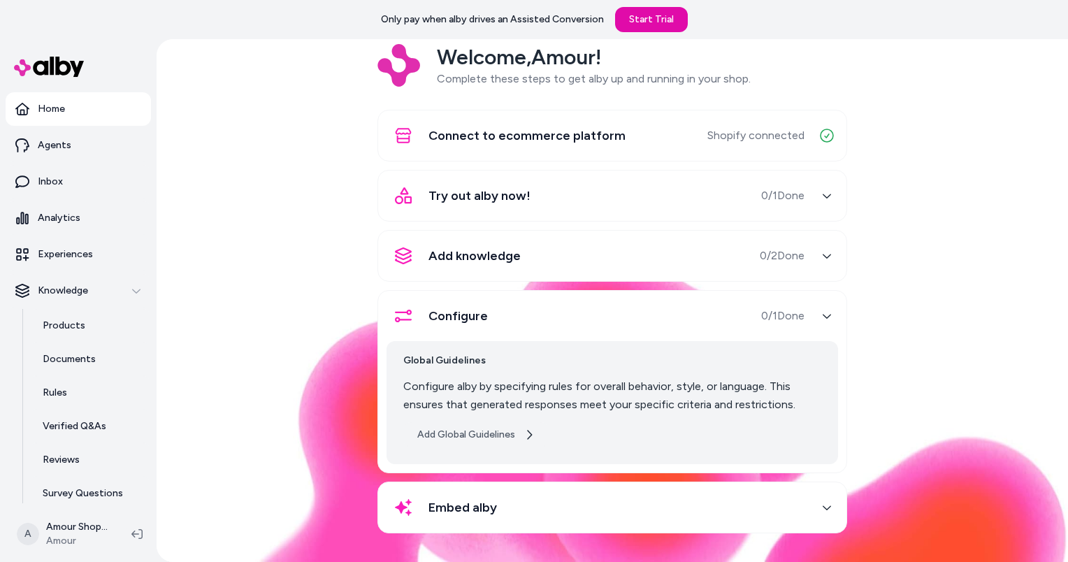
click at [524, 437] on icon "button" at bounding box center [528, 434] width 11 height 11
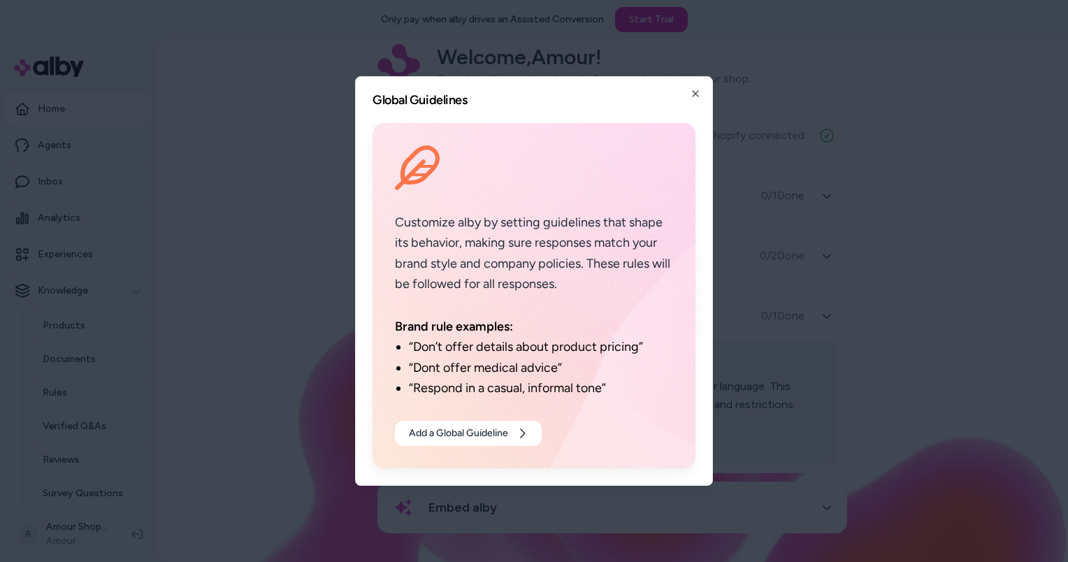
click at [524, 437] on icon at bounding box center [521, 433] width 11 height 11
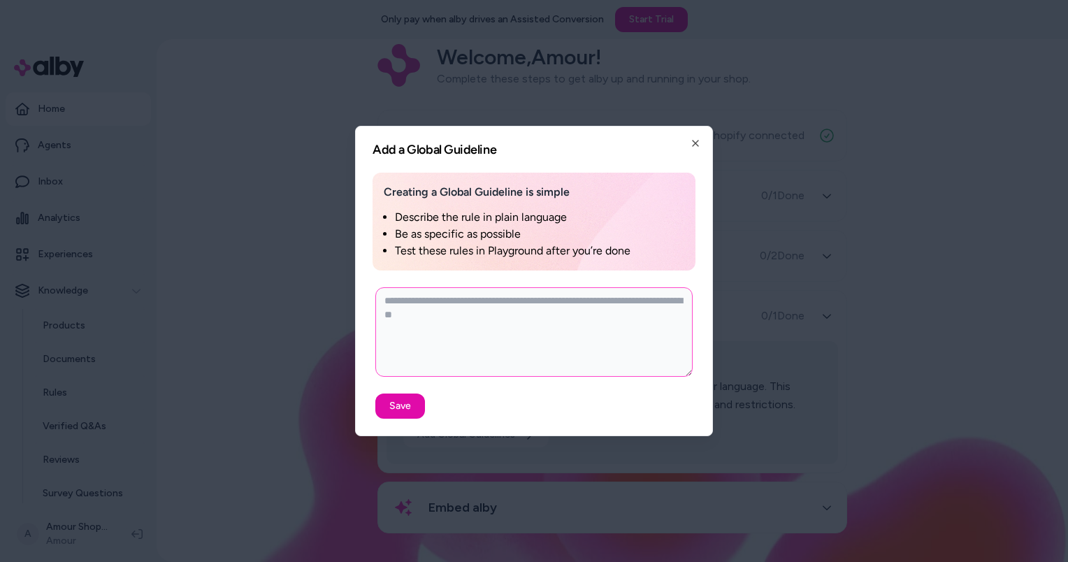
click at [611, 314] on textarea at bounding box center [533, 331] width 317 height 89
type textarea "*"
type textarea "**"
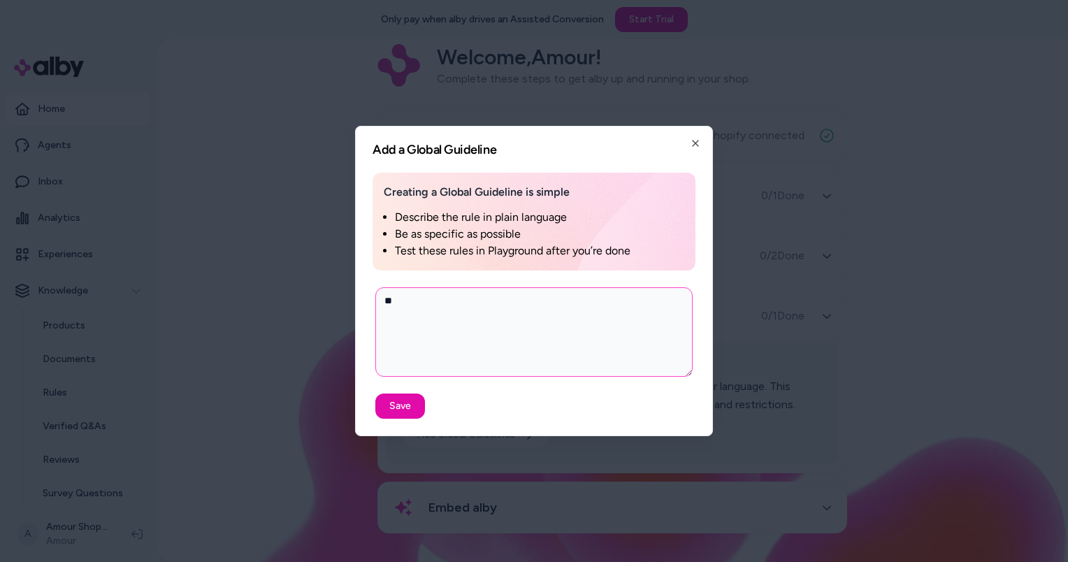
type textarea "*"
type textarea "***"
type textarea "*"
type textarea "****"
type textarea "*"
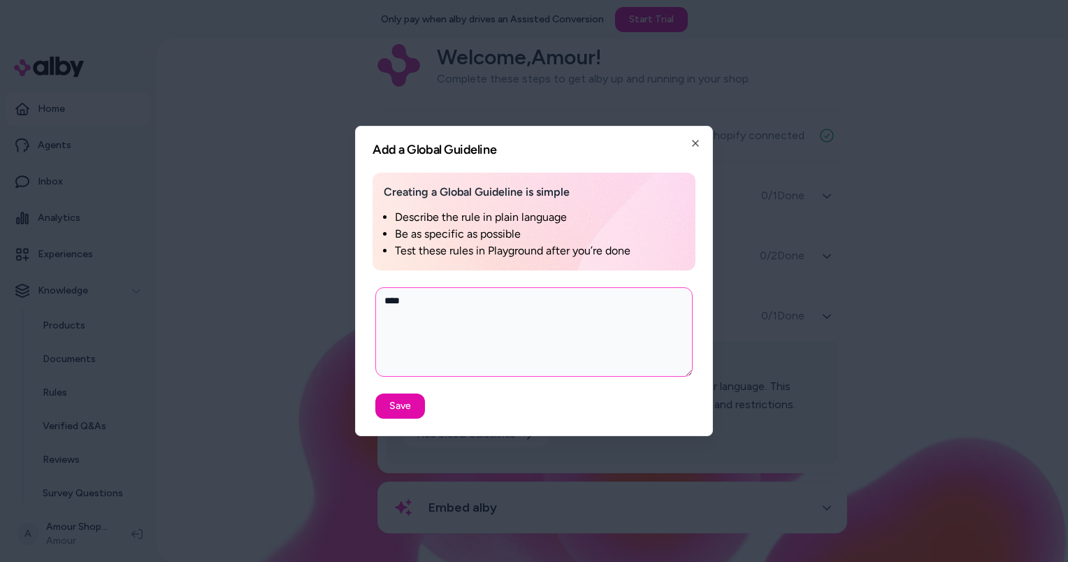
type textarea "****"
type textarea "*"
type textarea "******"
type textarea "*"
type textarea "*******"
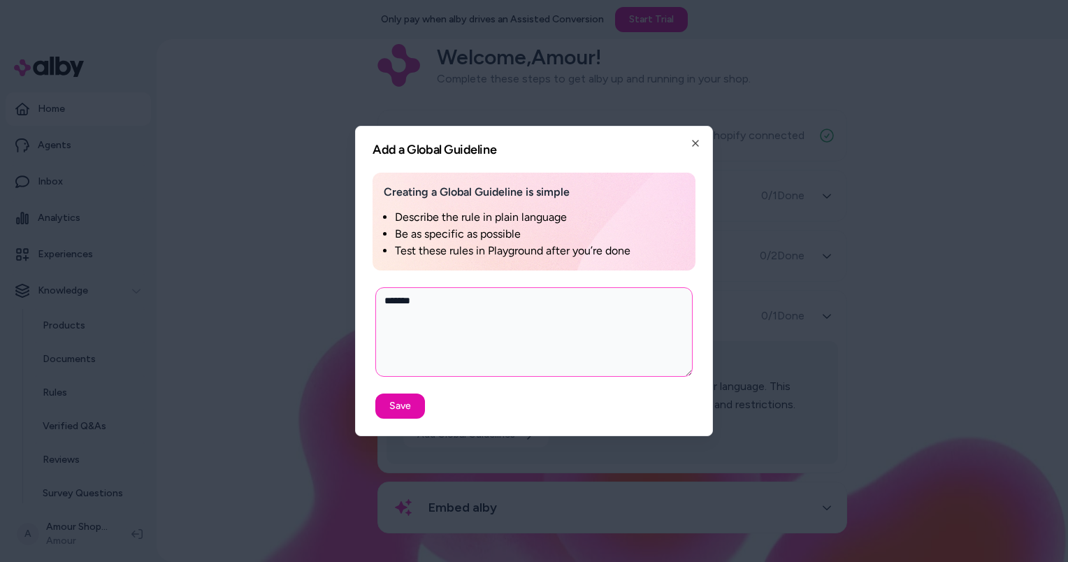
type textarea "*"
type textarea "******"
type textarea "*"
type textarea "****"
type textarea "*"
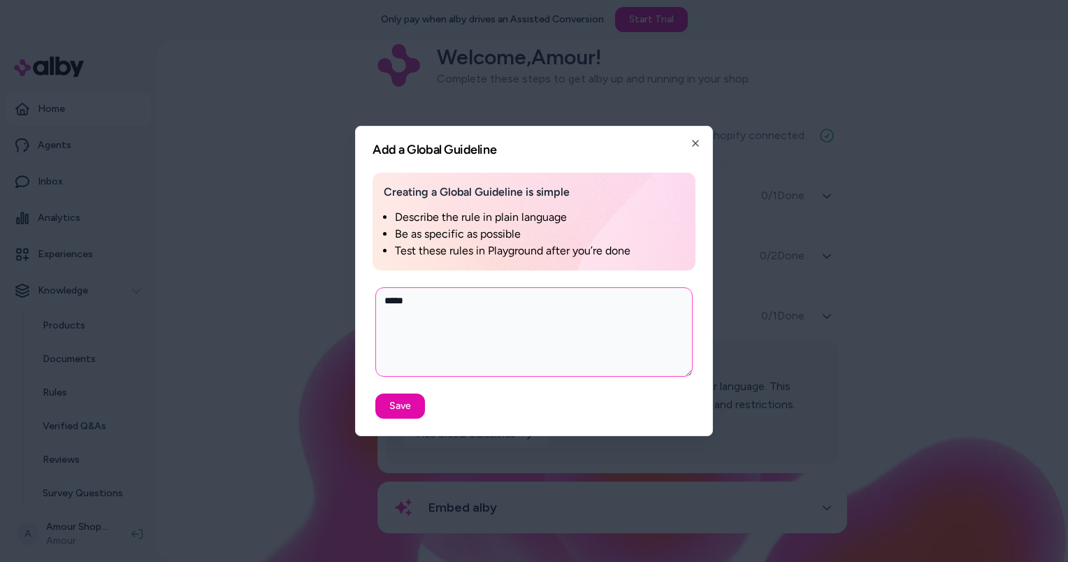
type textarea "****"
type textarea "*"
type textarea "***"
type textarea "*"
type textarea "**"
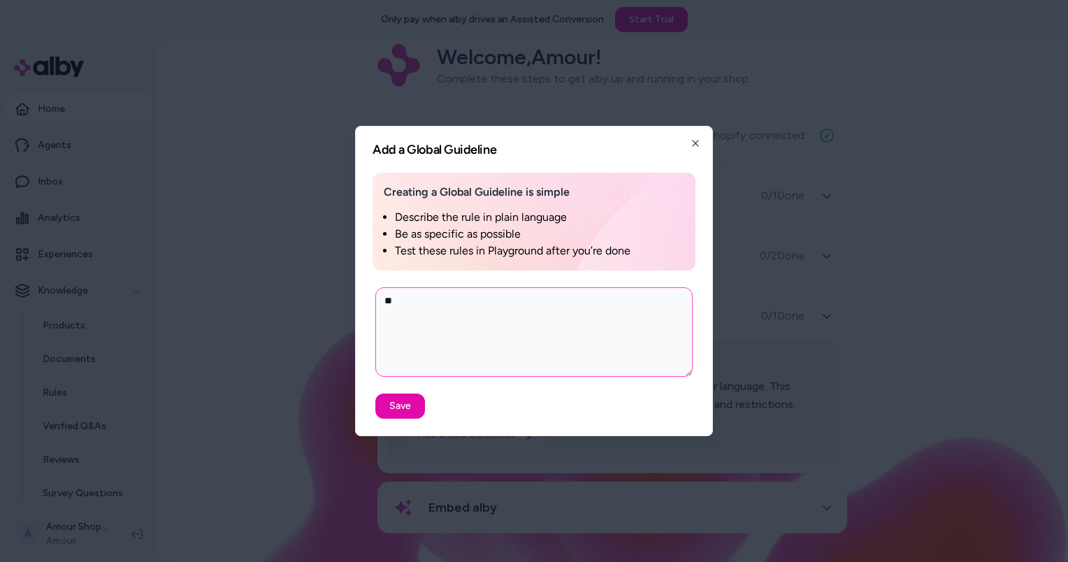
type textarea "*"
drag, startPoint x: 579, startPoint y: 316, endPoint x: 386, endPoint y: 293, distance: 194.8
click at [386, 293] on textarea at bounding box center [533, 331] width 317 height 89
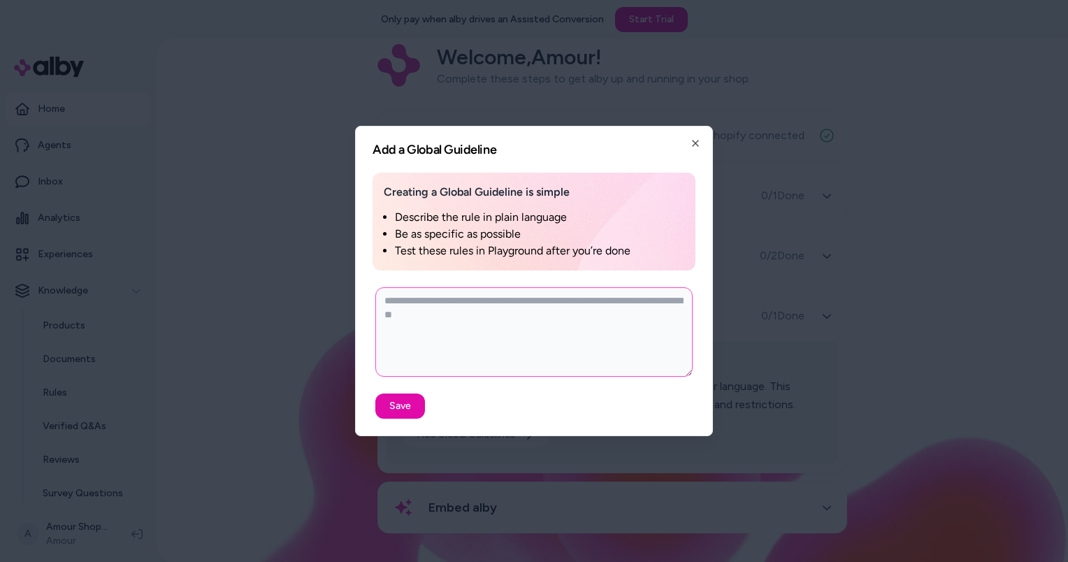
drag, startPoint x: 420, startPoint y: 300, endPoint x: 529, endPoint y: 325, distance: 111.9
click at [529, 325] on textarea at bounding box center [533, 331] width 317 height 89
click at [694, 145] on icon "button" at bounding box center [695, 143] width 11 height 11
type textarea "*"
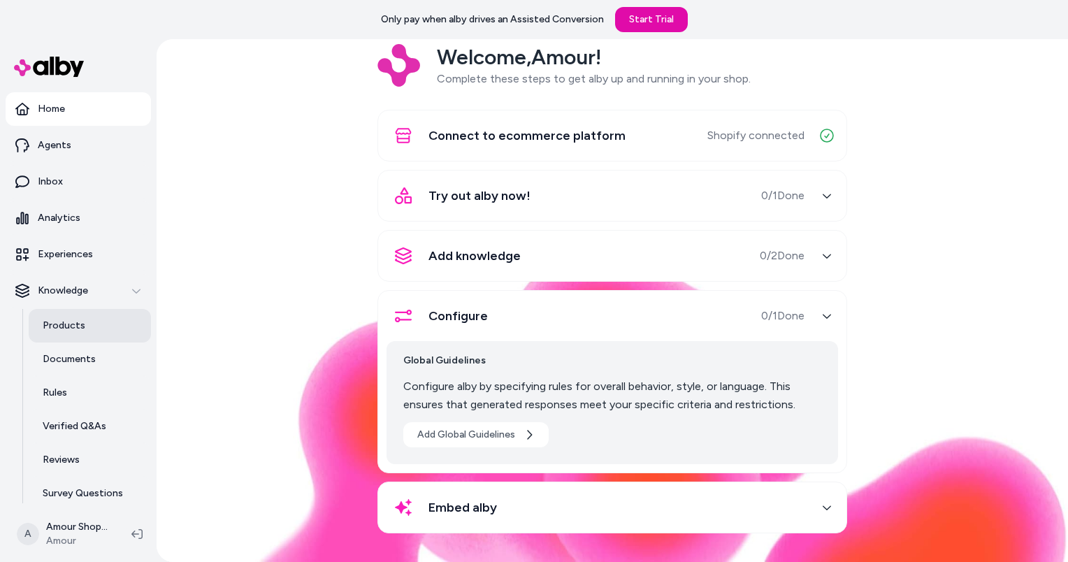
scroll to position [43, 0]
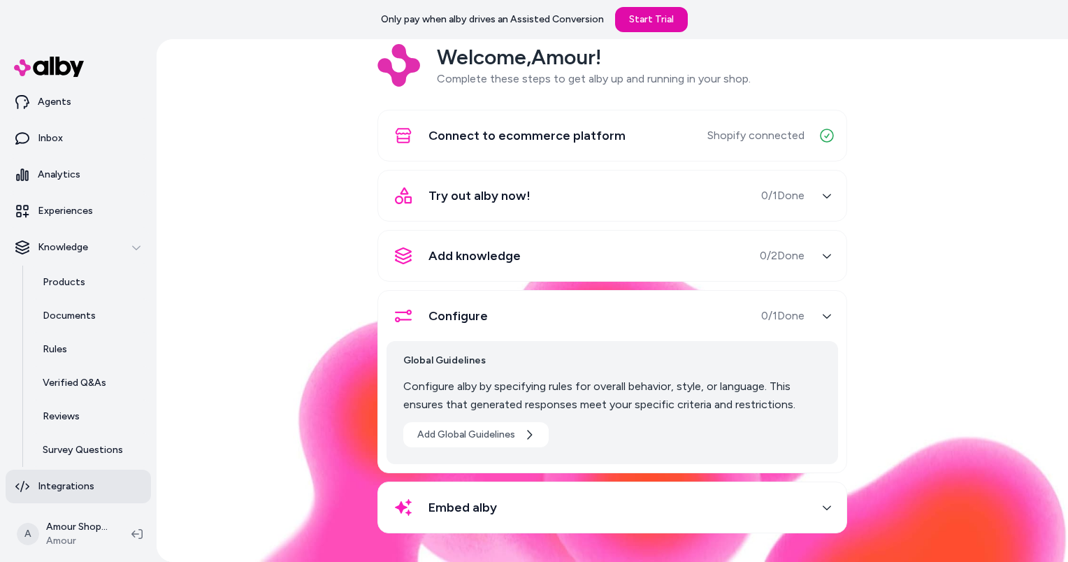
click at [34, 489] on link "Integrations" at bounding box center [78, 486] width 145 height 34
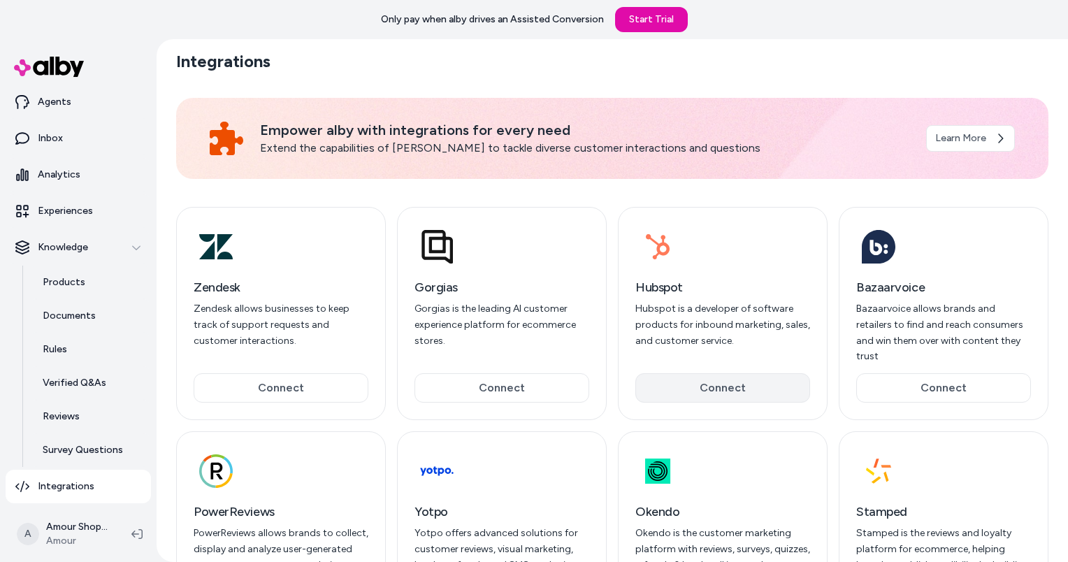
click at [682, 373] on button "Connect" at bounding box center [722, 387] width 175 height 29
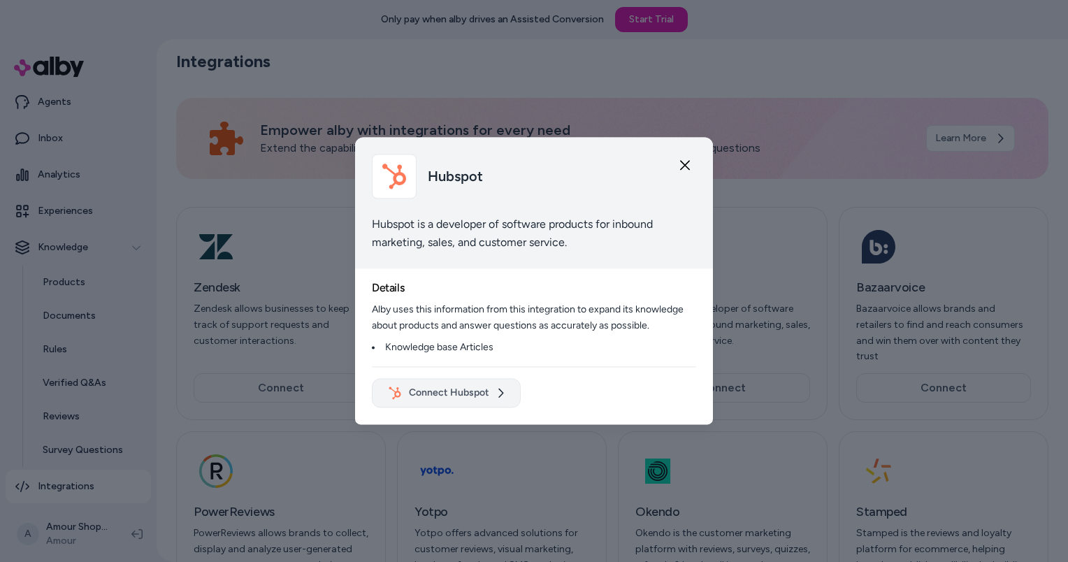
click at [472, 379] on button "Connect Hubspot" at bounding box center [446, 393] width 149 height 29
